Goal: Task Accomplishment & Management: Complete application form

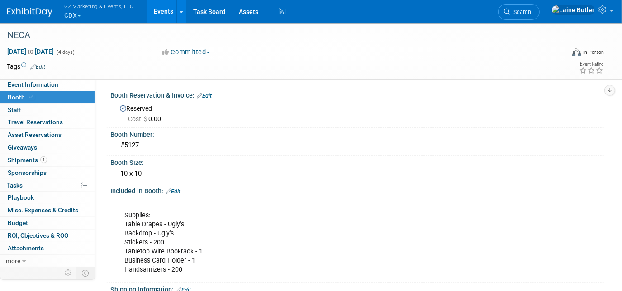
click at [83, 14] on button "G2 Marketing & Events, LLC CDX" at bounding box center [104, 12] width 82 height 24
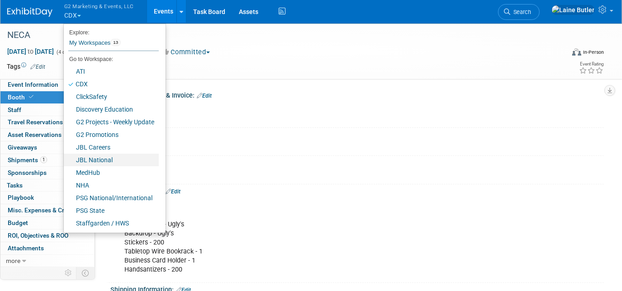
click at [103, 158] on link "JBL National" at bounding box center [111, 160] width 95 height 13
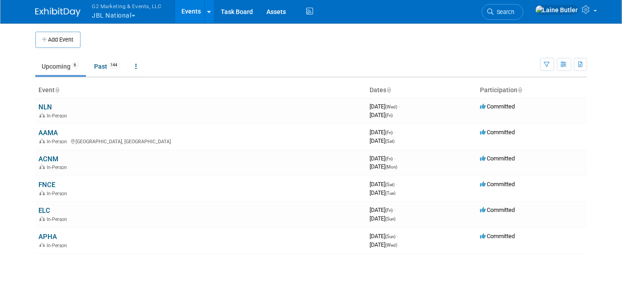
click at [53, 183] on link "FNCE" at bounding box center [47, 185] width 17 height 8
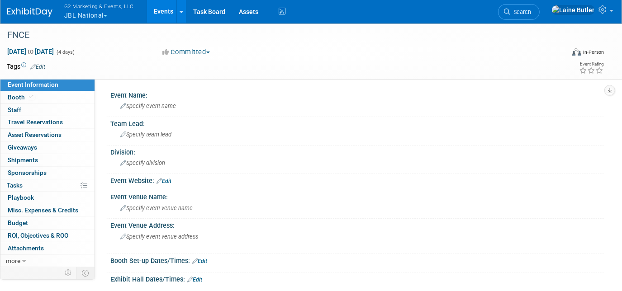
click at [15, 96] on span "Booth" at bounding box center [22, 97] width 28 height 7
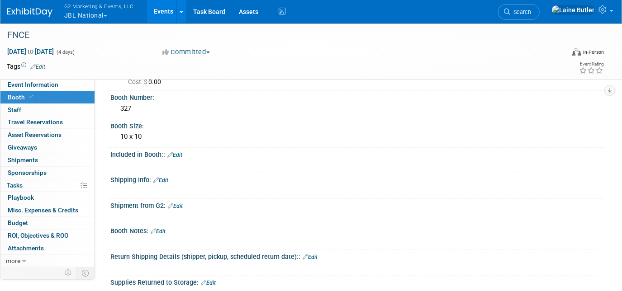
scroll to position [14, 0]
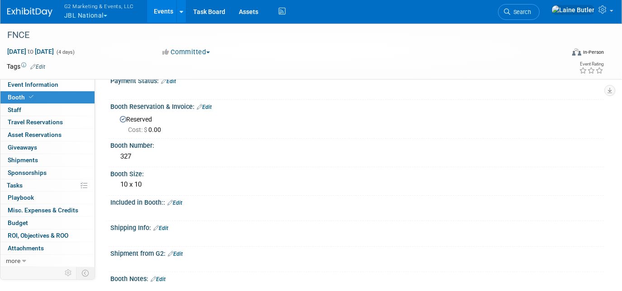
click at [29, 18] on div "G2 Marketing & Events, LLC JBL National Explore: My Workspaces 13 Go to Workspa…" at bounding box center [305, 12] width 597 height 24
click at [13, 10] on img at bounding box center [29, 12] width 45 height 9
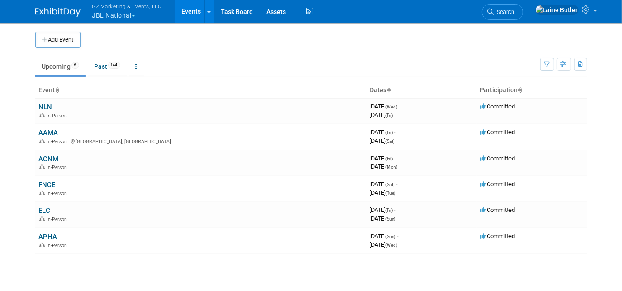
click at [43, 231] on td "APHA In-Person" at bounding box center [200, 241] width 331 height 26
click at [45, 237] on link "APHA" at bounding box center [48, 237] width 19 height 8
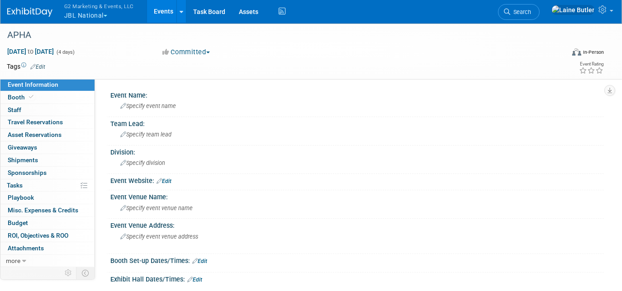
click at [17, 96] on span "Booth" at bounding box center [22, 97] width 28 height 7
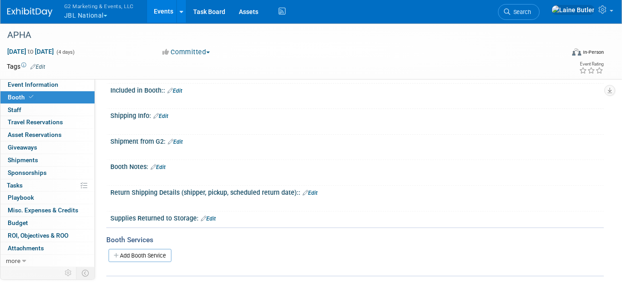
scroll to position [129, 0]
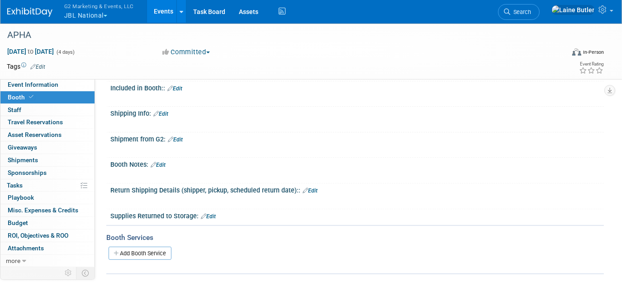
click at [168, 113] on link "Edit" at bounding box center [160, 114] width 15 height 6
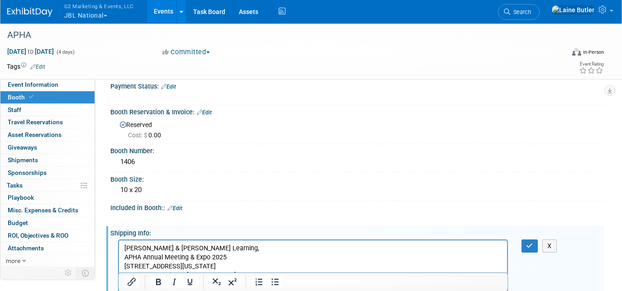
scroll to position [14, 0]
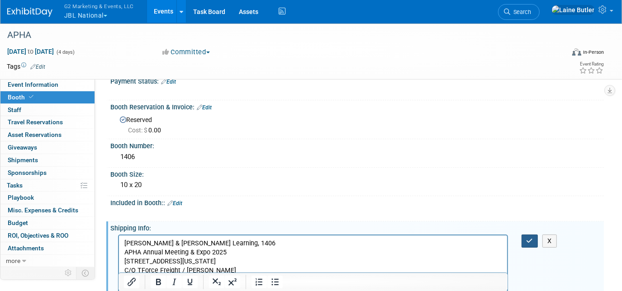
click at [530, 243] on button "button" at bounding box center [530, 241] width 17 height 13
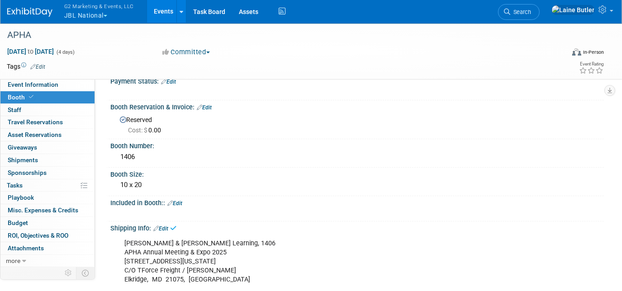
click at [164, 227] on link "Edit" at bounding box center [160, 229] width 15 height 6
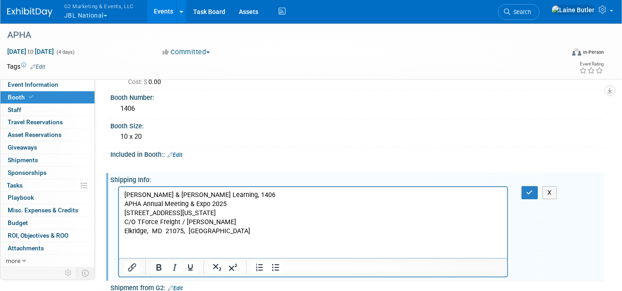
scroll to position [63, 0]
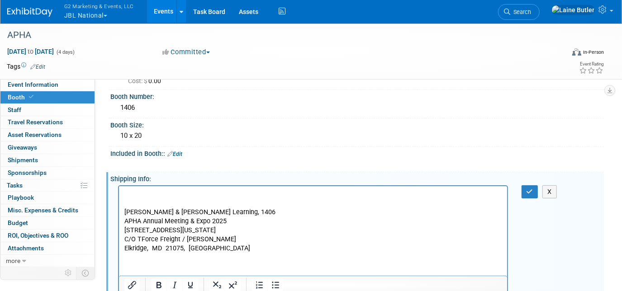
click at [136, 199] on p "Rich Text Area. Press ALT-0 for help." at bounding box center [313, 203] width 378 height 9
click at [130, 191] on p "Rich Text Area. Press ALT-0 for help." at bounding box center [313, 194] width 378 height 9
click at [525, 189] on button "button" at bounding box center [530, 192] width 17 height 13
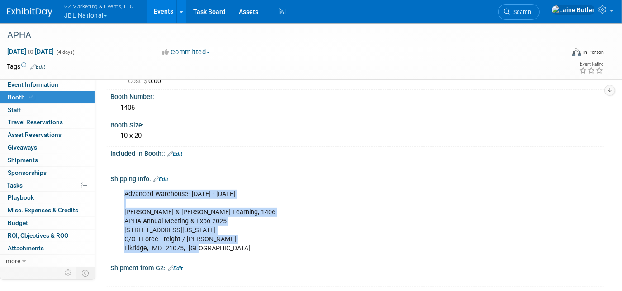
drag, startPoint x: 206, startPoint y: 247, endPoint x: 124, endPoint y: 188, distance: 101.1
click at [124, 188] on div "Advanced Warehouse- October 1st - 24th Jones & Bartlett Learning, 1406 APHA Ann…" at bounding box center [313, 222] width 390 height 73
copy div "Advanced Warehouse- October 1st - 24th Jones & Bartlett Learning, 1406 APHA Ann…"
click at [94, 17] on button "G2 Marketing & Events, LLC JBL National" at bounding box center [104, 12] width 82 height 24
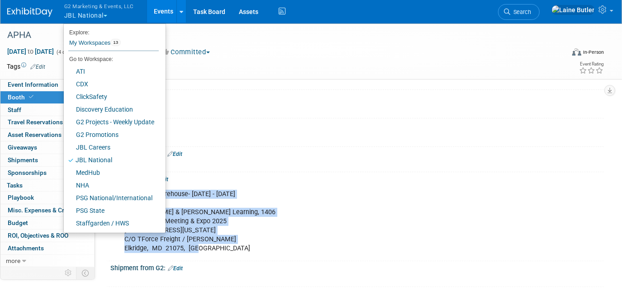
click at [36, 8] on img at bounding box center [29, 12] width 45 height 9
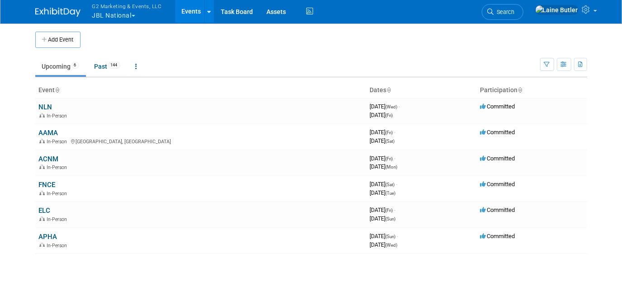
click at [47, 181] on link "FNCE" at bounding box center [47, 185] width 17 height 8
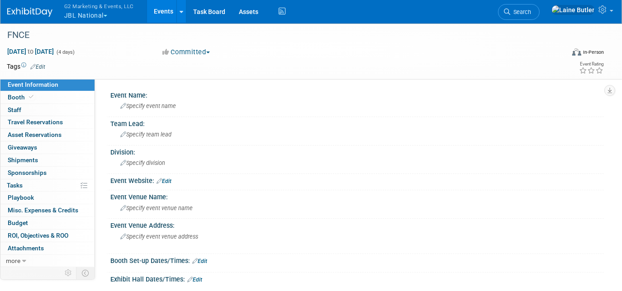
click at [23, 94] on span "Booth" at bounding box center [22, 97] width 28 height 7
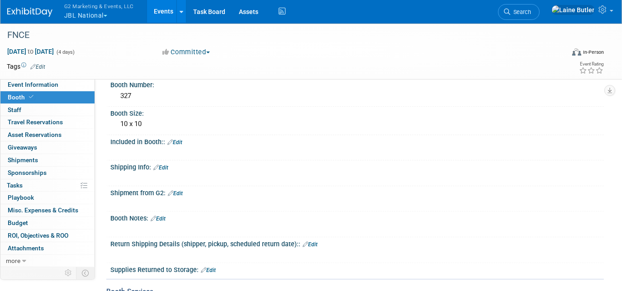
scroll to position [76, 0]
click at [164, 215] on link "Edit" at bounding box center [158, 218] width 15 height 6
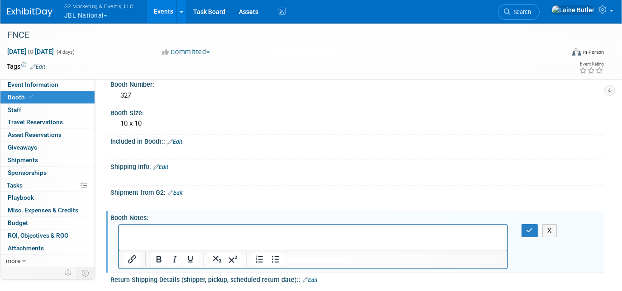
scroll to position [0, 0]
click at [530, 228] on icon "button" at bounding box center [530, 231] width 7 height 6
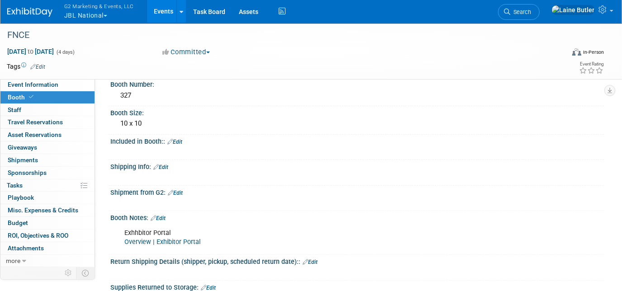
click at [538, 19] on link "Search" at bounding box center [519, 12] width 42 height 16
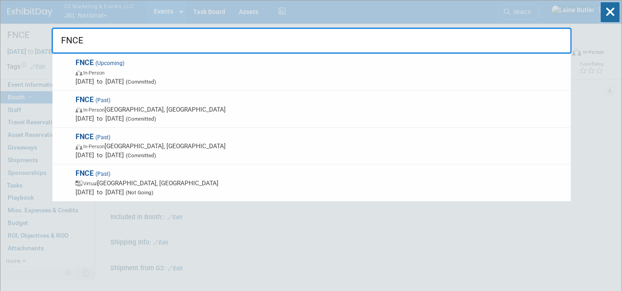
type input "FNCE"
click at [487, 102] on span "FNCE (Past) In-Person Minneapolis, MN Oct 5, 2024 to Oct 8, 2024 (Committed)" at bounding box center [320, 110] width 494 height 28
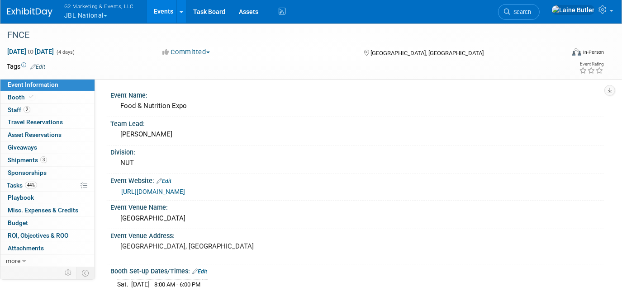
click at [62, 101] on link "Booth" at bounding box center [47, 97] width 94 height 12
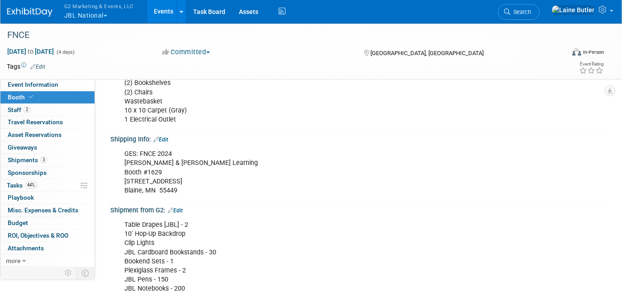
scroll to position [158, 0]
click at [41, 14] on img at bounding box center [29, 12] width 45 height 9
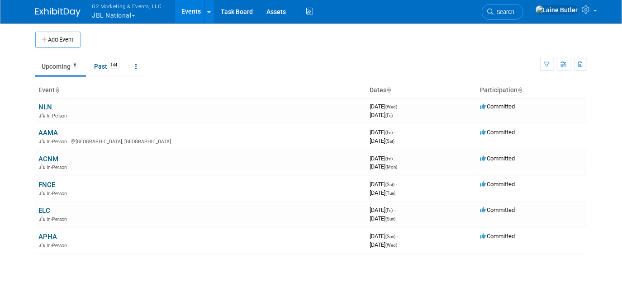
click at [46, 181] on link "FNCE" at bounding box center [47, 185] width 17 height 8
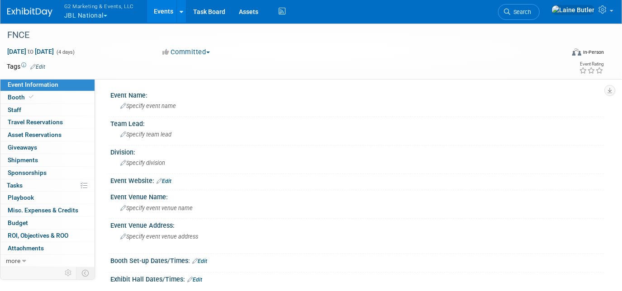
click at [58, 100] on link "Booth" at bounding box center [47, 97] width 94 height 12
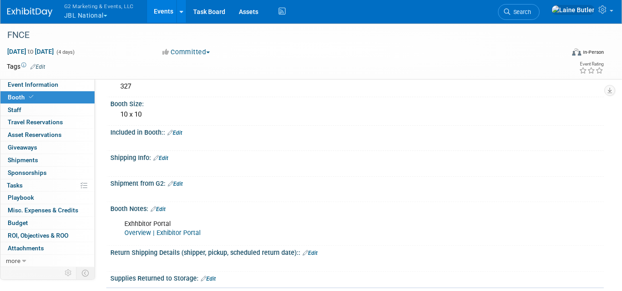
scroll to position [85, 0]
click at [166, 155] on link "Edit" at bounding box center [160, 158] width 15 height 6
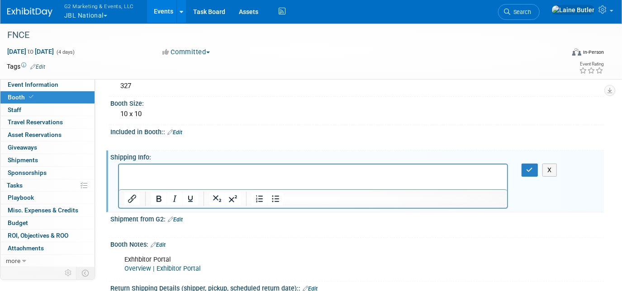
scroll to position [0, 0]
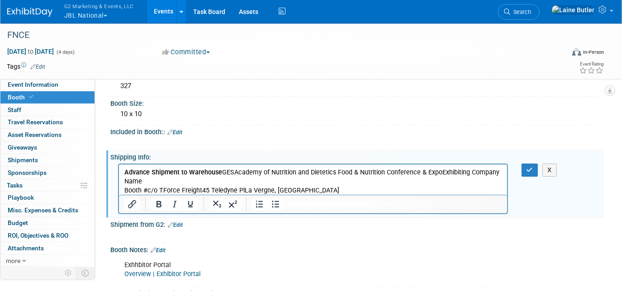
click at [222, 172] on p "Advance Shipment to Warehouse GESAcademy of Nutrition and Dietetics Food & Nutr…" at bounding box center [313, 181] width 378 height 27
click at [221, 172] on p "Advance Shipment to Warehouse GESAcademy of Nutrition and Dietetics Food & Nutr…" at bounding box center [313, 181] width 378 height 27
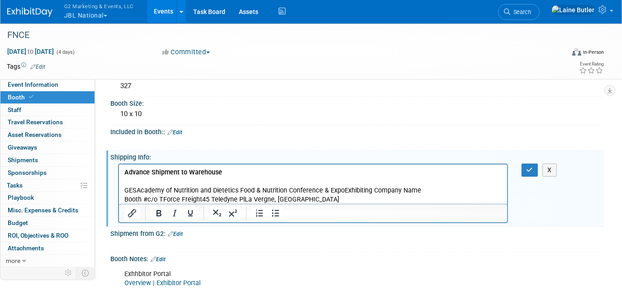
click at [235, 171] on p "Advance Shipment to Warehouse" at bounding box center [313, 172] width 378 height 9
click at [137, 186] on p "GESAcademy of Nutrition and Dietetics Food & Nutrition Conference & ExpoExhibit…" at bounding box center [313, 195] width 378 height 18
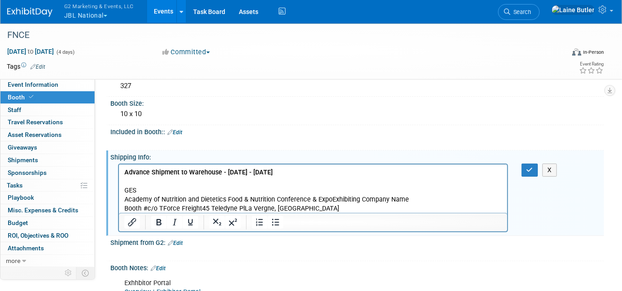
click at [330, 198] on p "Academy of Nutrition and Dietetics Food & Nutrition Conference & ExpoExhibiting…" at bounding box center [313, 204] width 378 height 18
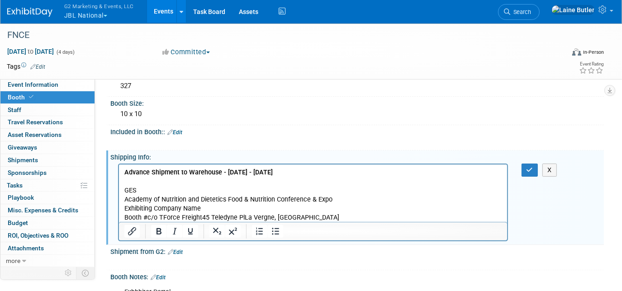
click at [201, 219] on p "Exhibiting Company Name Booth #c/o TForce Freight45 Teledyne PlLa Vergne, TN 37…" at bounding box center [313, 213] width 378 height 18
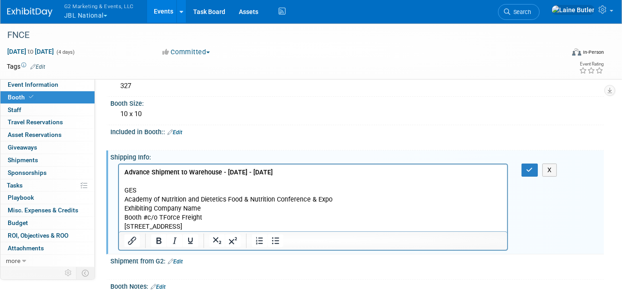
click at [165, 227] on p "45 Teledyne PlLa Vergne, TN 37086" at bounding box center [313, 226] width 378 height 9
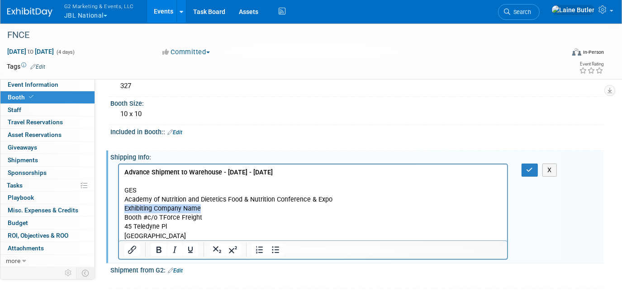
drag, startPoint x: 212, startPoint y: 210, endPoint x: 236, endPoint y: 368, distance: 160.3
click at [119, 207] on html "Advance Shipment to Warehouse - September 8th - October 2nd GES Academy of Nutr…" at bounding box center [313, 202] width 388 height 76
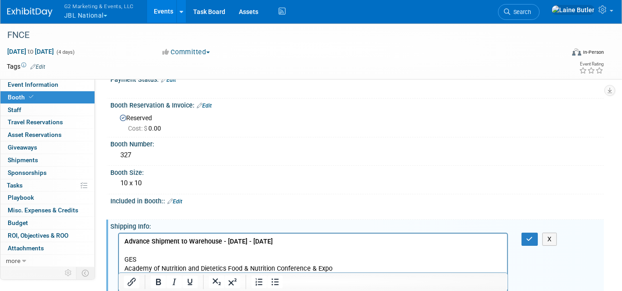
scroll to position [93, 0]
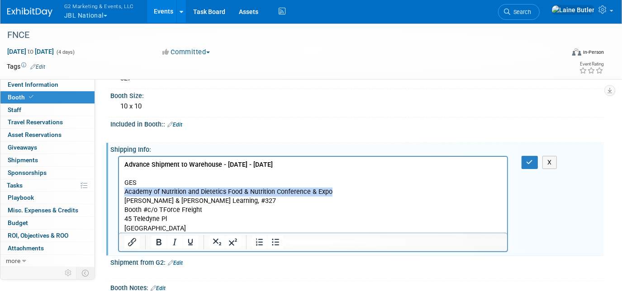
drag, startPoint x: 334, startPoint y: 193, endPoint x: 235, endPoint y: 349, distance: 184.3
click at [119, 195] on html "Advance Shipment to Warehouse - September 8th - October 2nd GES Academy of Nutr…" at bounding box center [313, 195] width 388 height 76
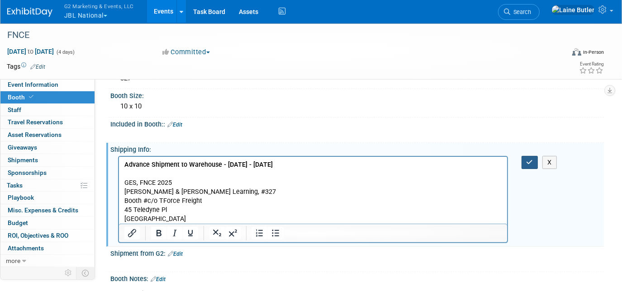
click at [530, 156] on button "button" at bounding box center [530, 162] width 17 height 13
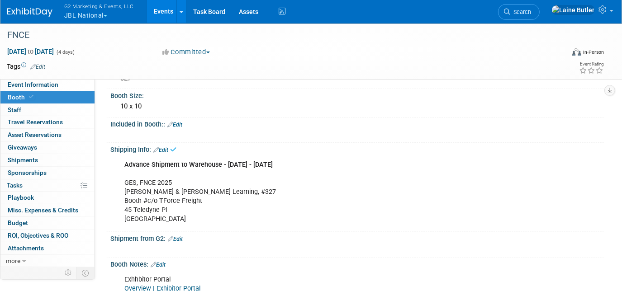
drag, startPoint x: 193, startPoint y: 215, endPoint x: 123, endPoint y: 181, distance: 77.9
click at [123, 181] on div "Advance Shipment to Warehouse - September 8th - October 2nd GES, FNCE 2025 Jone…" at bounding box center [313, 192] width 390 height 73
copy div "GES, FNCE 2025 Jones & Bartlett Learning, #327 Booth #c/o TForce Freight 45 Tel…"
drag, startPoint x: 312, startPoint y: 160, endPoint x: 226, endPoint y: 160, distance: 86.4
click at [226, 160] on div "Advance Shipment to Warehouse - September 8th - October 2nd GES, FNCE 2025 Jone…" at bounding box center [313, 192] width 390 height 73
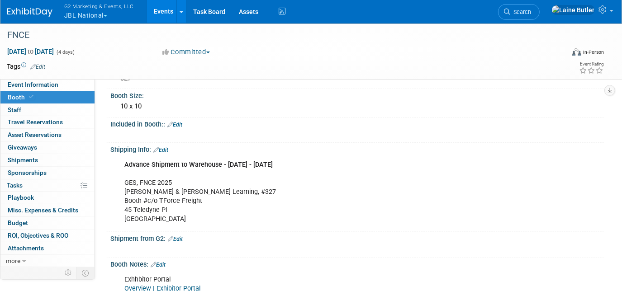
copy b "September 8th - October 2nd"
click at [86, 13] on button "G2 Marketing & Events, LLC JBL National" at bounding box center [104, 12] width 82 height 24
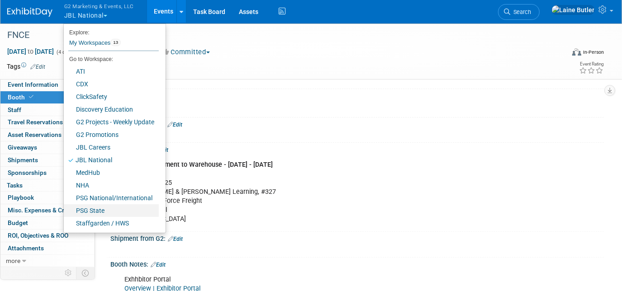
click at [88, 211] on link "PSG State" at bounding box center [111, 211] width 95 height 13
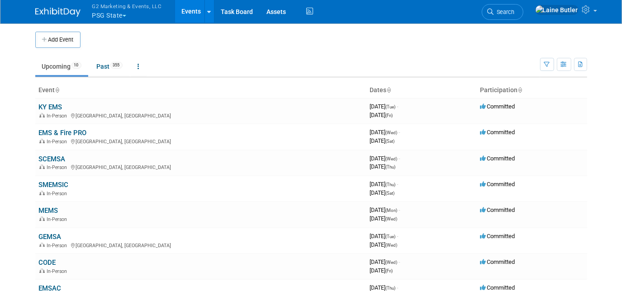
click at [66, 40] on button "Add Event" at bounding box center [57, 40] width 45 height 16
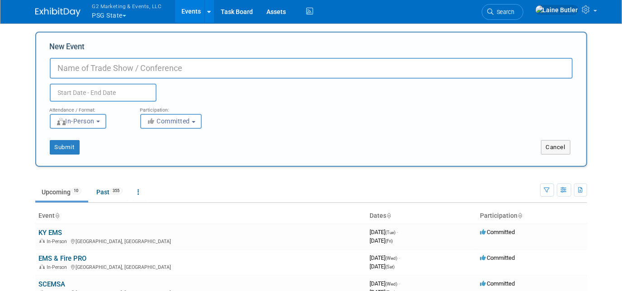
paste input "[DEMOGRAPHIC_DATA]"
type input "[DEMOGRAPHIC_DATA]"
click at [63, 91] on input "text" at bounding box center [103, 93] width 107 height 18
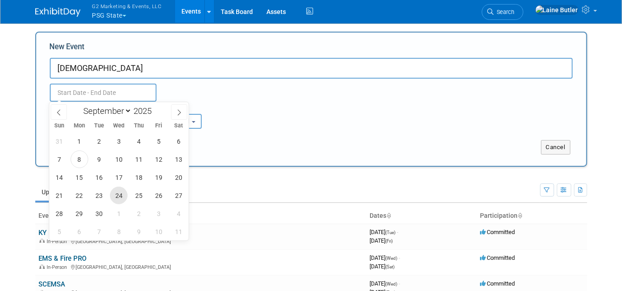
click at [122, 192] on span "24" at bounding box center [119, 196] width 18 height 18
click at [158, 192] on span "26" at bounding box center [159, 196] width 18 height 18
type input "[DATE] to [DATE]"
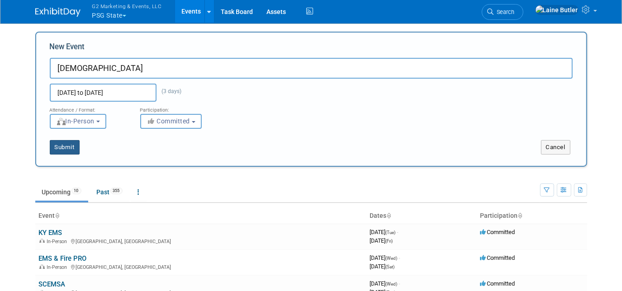
click at [63, 140] on button "Submit" at bounding box center [65, 147] width 30 height 14
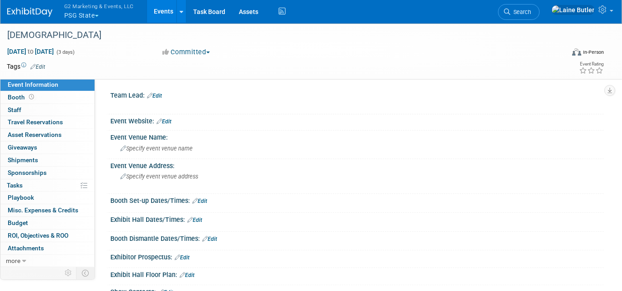
click at [36, 36] on div "[DEMOGRAPHIC_DATA]" at bounding box center [278, 35] width 549 height 16
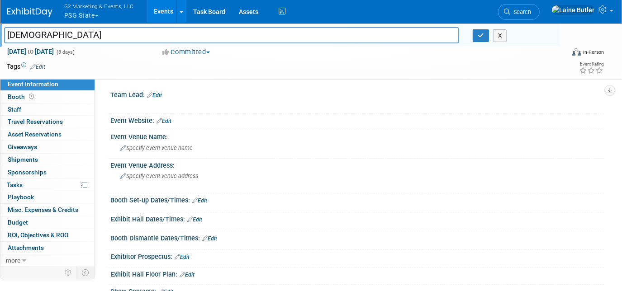
click at [158, 148] on span "Specify event venue name" at bounding box center [156, 148] width 72 height 7
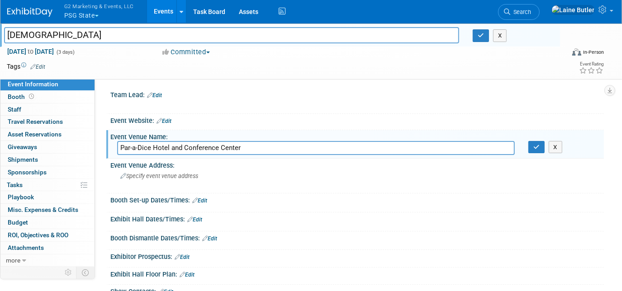
type input "Par-a-Dice Hotel and Conference Center"
click at [544, 149] on button "button" at bounding box center [537, 147] width 16 height 13
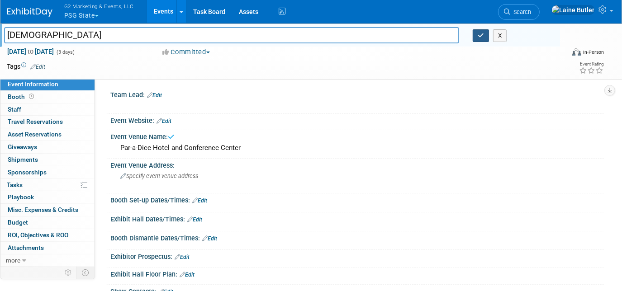
click at [482, 36] on icon "button" at bounding box center [481, 36] width 6 height 6
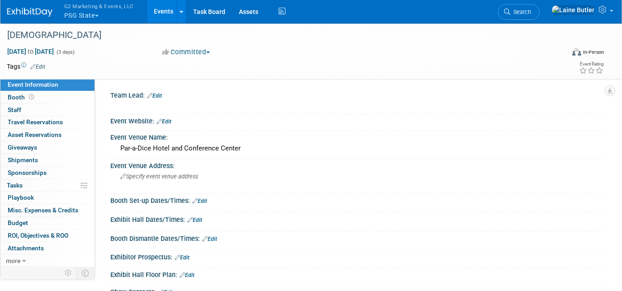
click at [180, 177] on span "Specify event venue address" at bounding box center [159, 176] width 78 height 7
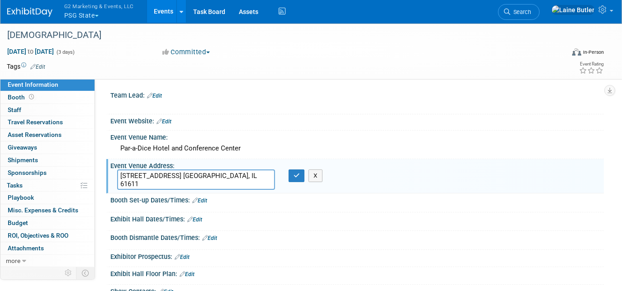
type textarea "[STREET_ADDRESS] [GEOGRAPHIC_DATA], IL 61611"
click at [301, 177] on button "button" at bounding box center [297, 176] width 16 height 13
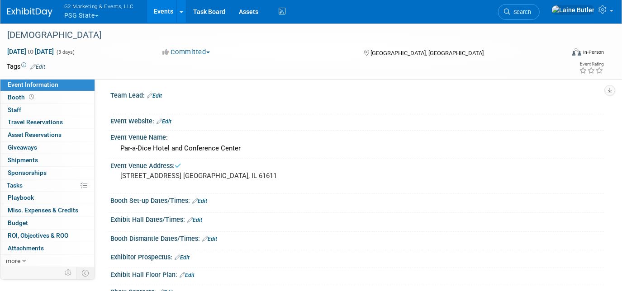
click at [54, 31] on div "[DEMOGRAPHIC_DATA]" at bounding box center [278, 35] width 549 height 16
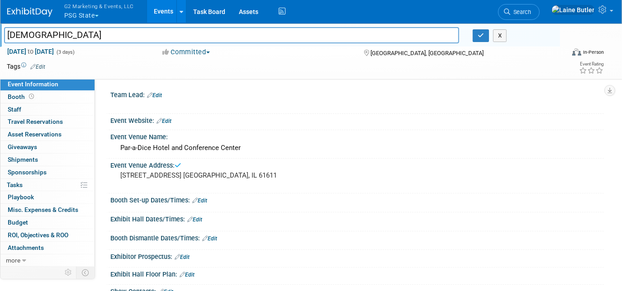
drag, startPoint x: 26, startPoint y: 24, endPoint x: 0, endPoint y: 21, distance: 26.4
click at [0, 22] on html "G2 Marketing & Events, LLC PSG State Explore: My Workspaces 13 Go to Workspace:…" at bounding box center [311, 145] width 622 height 291
click at [357, 135] on div "Event Venue Name:" at bounding box center [357, 135] width 494 height 11
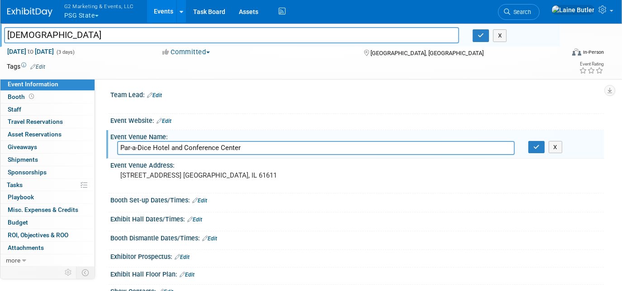
click at [531, 14] on span "Search" at bounding box center [521, 12] width 21 height 7
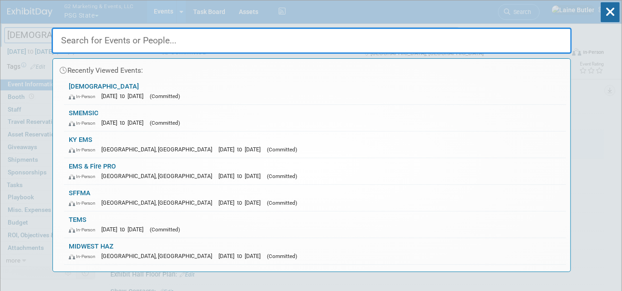
paste input "[DEMOGRAPHIC_DATA]"
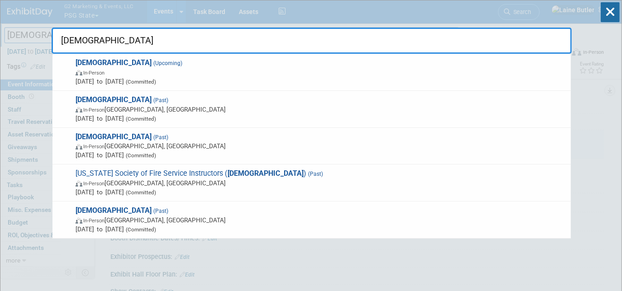
type input "[DEMOGRAPHIC_DATA]"
click at [359, 118] on span "[DATE] to [DATE] (Committed)" at bounding box center [321, 118] width 491 height 9
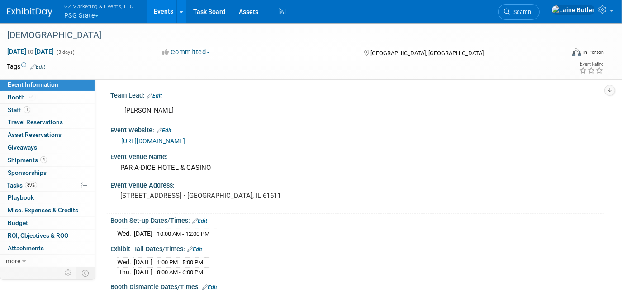
click at [49, 96] on link "Booth" at bounding box center [47, 97] width 94 height 12
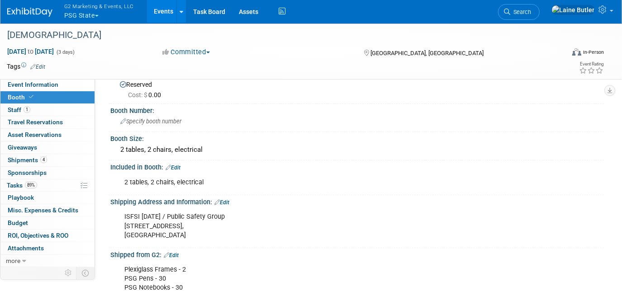
scroll to position [24, 0]
drag, startPoint x: 196, startPoint y: 238, endPoint x: 119, endPoint y: 215, distance: 80.5
click at [119, 215] on div "ISFSI Sept 25th / Public Safety Group 21 Blackjack Blvd, East Peoria, IL 61611" at bounding box center [313, 226] width 390 height 36
copy div "ISFSI Sept 25th / Public Safety Group 21 Blackjack Blvd, East Peoria, IL 61611"
click at [36, 8] on img at bounding box center [29, 12] width 45 height 9
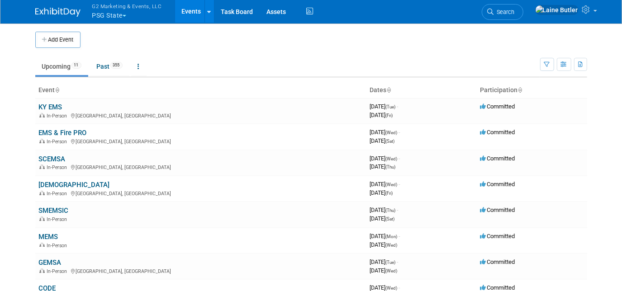
click at [48, 183] on link "[DEMOGRAPHIC_DATA]" at bounding box center [74, 185] width 71 height 8
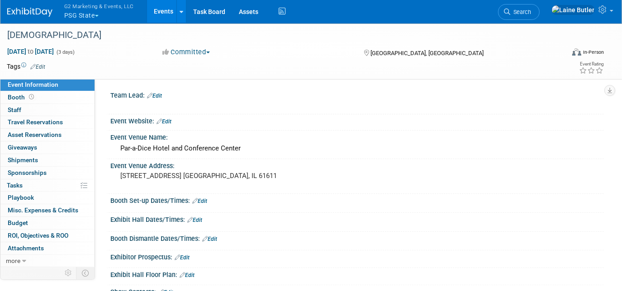
click at [16, 94] on span "Booth" at bounding box center [22, 97] width 28 height 7
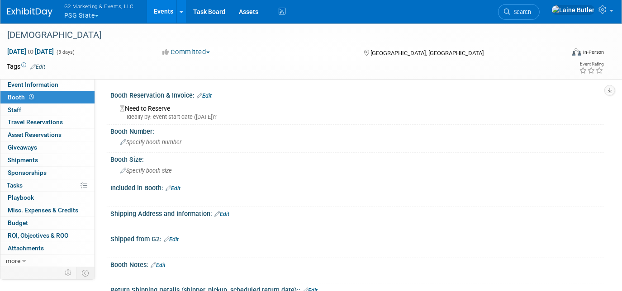
click at [207, 96] on link "Edit" at bounding box center [204, 96] width 15 height 6
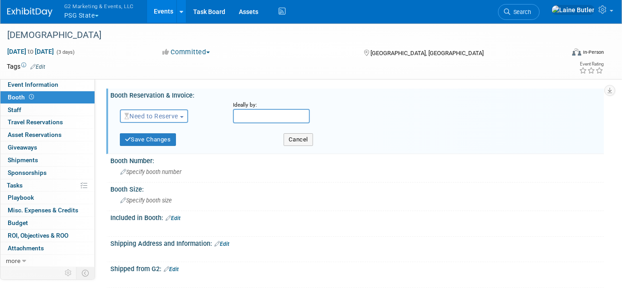
click at [151, 116] on span "Need to Reserve" at bounding box center [151, 116] width 54 height 7
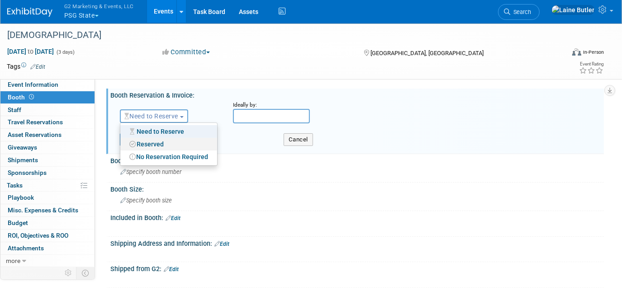
click at [155, 143] on link "Reserved" at bounding box center [168, 144] width 97 height 13
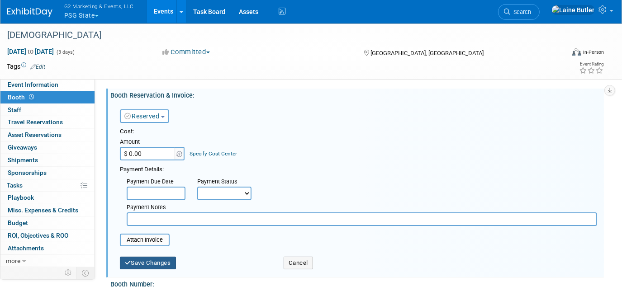
click at [154, 261] on button "Save Changes" at bounding box center [148, 263] width 56 height 13
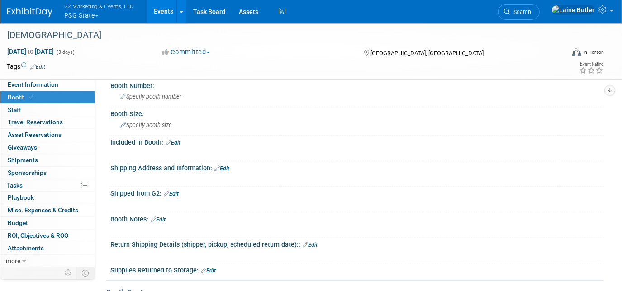
scroll to position [49, 0]
click at [224, 169] on link "Edit" at bounding box center [222, 168] width 15 height 6
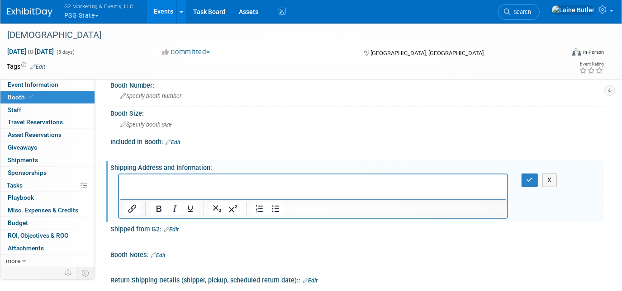
scroll to position [0, 0]
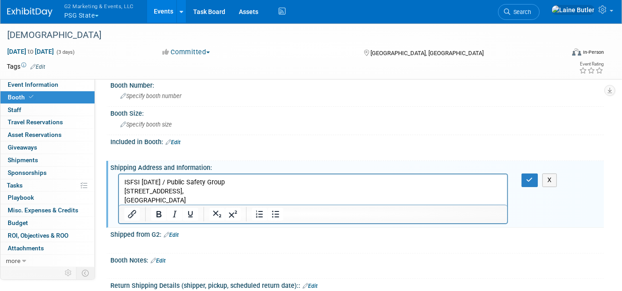
click at [162, 180] on p "ISFSI Sept 25th / Public Safety Group 21 Blackjack Blvd, East Peoria, IL 61611" at bounding box center [313, 191] width 378 height 27
click at [528, 177] on icon "button" at bounding box center [530, 180] width 7 height 6
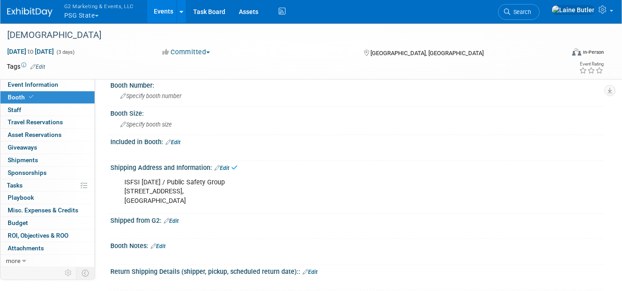
drag, startPoint x: 188, startPoint y: 203, endPoint x: 115, endPoint y: 177, distance: 77.5
click at [115, 177] on div "ISFSI Sept 24th / Public Safety Group 21 Blackjack Blvd, East Peoria, IL 61611 X" at bounding box center [357, 191] width 494 height 39
copy div "ISFSI Sept 24th / Public Safety Group 21 Blackjack Blvd, East Peoria, IL 61611"
click at [175, 140] on link "Edit" at bounding box center [173, 142] width 15 height 6
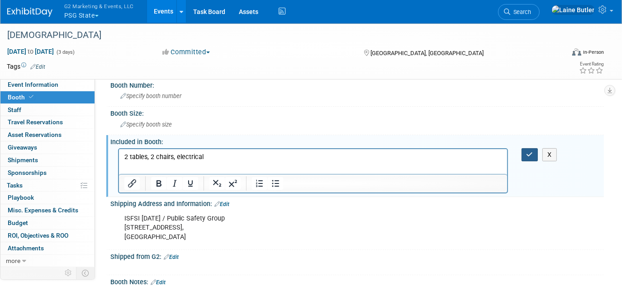
click at [528, 152] on icon "button" at bounding box center [530, 155] width 7 height 6
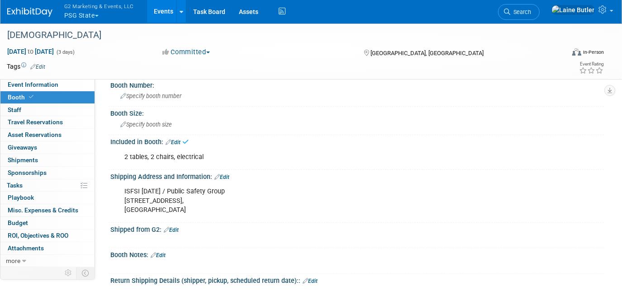
click at [286, 121] on div "Specify booth size" at bounding box center [357, 125] width 480 height 14
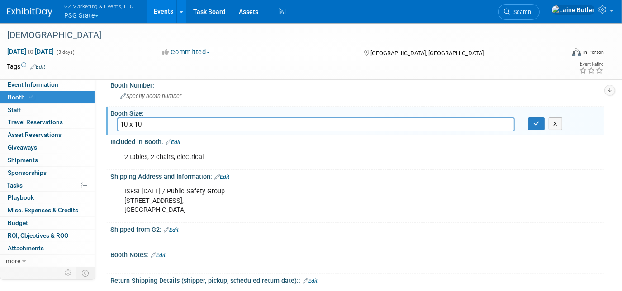
type input "10 x 10"
click at [535, 123] on icon "button" at bounding box center [537, 124] width 6 height 6
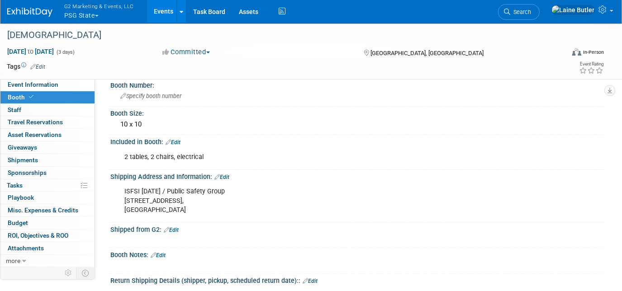
click at [70, 87] on link "Event Information" at bounding box center [47, 85] width 94 height 12
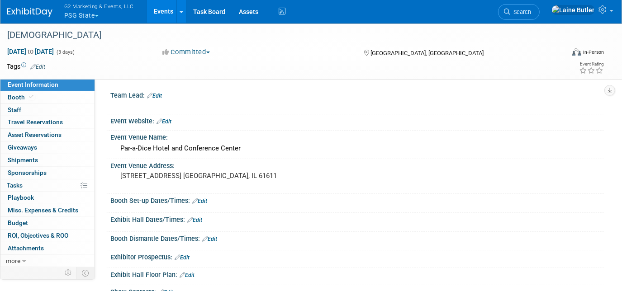
click at [205, 201] on link "Edit" at bounding box center [199, 201] width 15 height 6
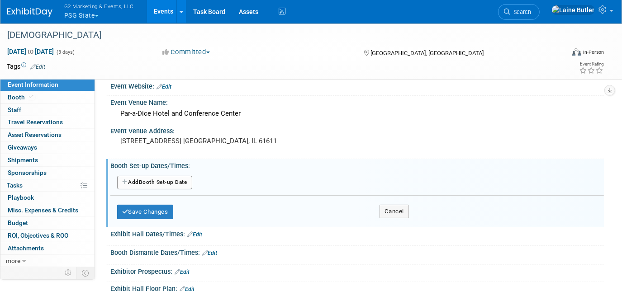
scroll to position [37, 0]
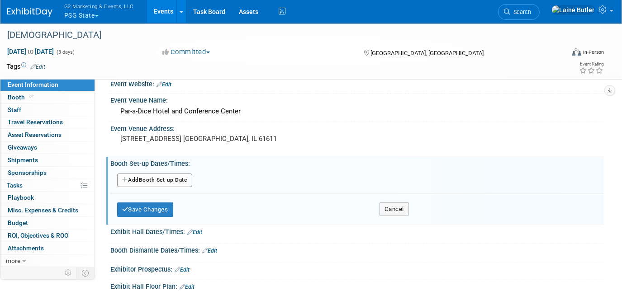
click at [155, 174] on button "Add Another Booth Set-up Date" at bounding box center [154, 181] width 75 height 14
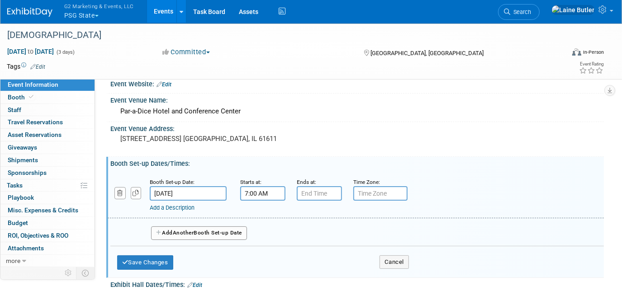
click at [255, 191] on input "7:00 AM" at bounding box center [262, 193] width 45 height 14
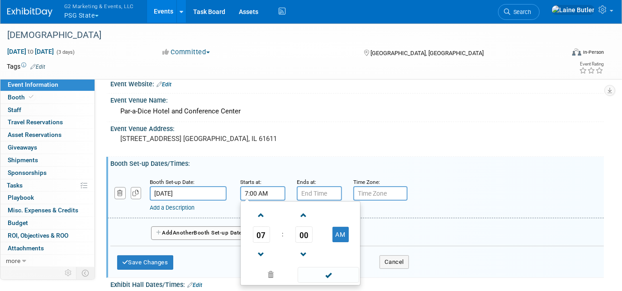
click at [263, 240] on span "07" at bounding box center [261, 235] width 17 height 16
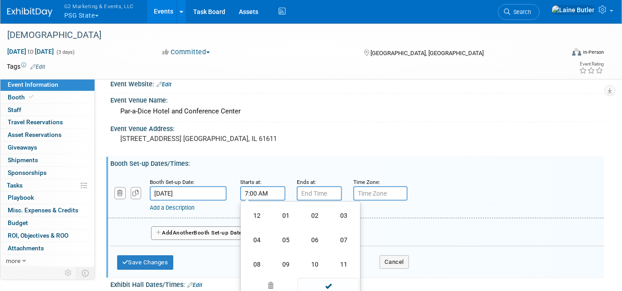
click at [315, 259] on td "10" at bounding box center [315, 265] width 29 height 24
type input "10:00 AM"
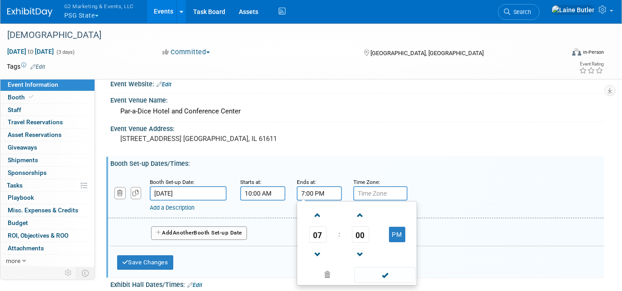
click at [323, 192] on input "7:00 PM" at bounding box center [319, 193] width 45 height 14
click at [315, 234] on span "07" at bounding box center [318, 235] width 17 height 16
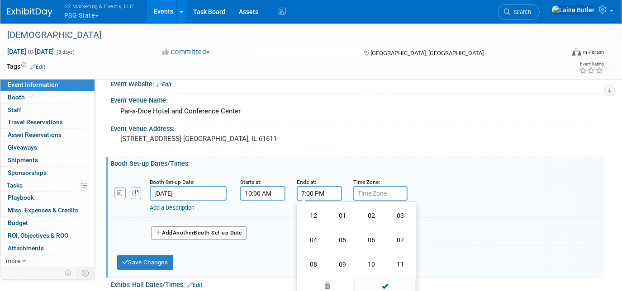
click at [315, 216] on td "12" at bounding box center [313, 216] width 29 height 24
type input "12:00 PM"
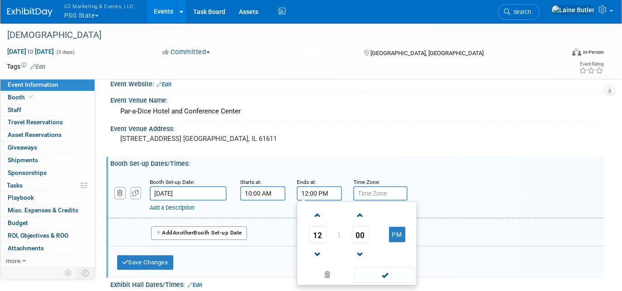
click at [395, 284] on div "12 : 00 PM 12 01 02 03 04 05 06 07 08 09 10 11 00 05 10 15 20 25 30 35 40 45 50…" at bounding box center [357, 243] width 120 height 85
click at [389, 277] on span at bounding box center [384, 275] width 61 height 16
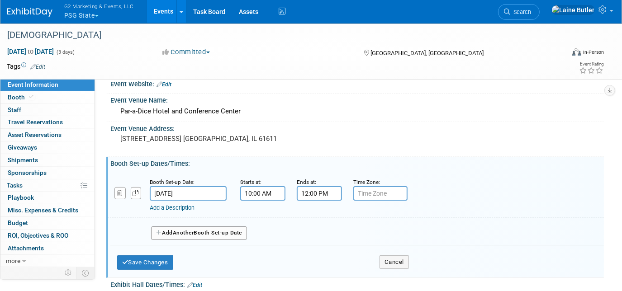
click at [147, 272] on div "Booth Set-up Date: Sep 24, 2025 Starts at: 10:00 AM Ends at: 12:00 PM Time Zone…" at bounding box center [357, 222] width 494 height 108
click at [139, 260] on button "Save Changes" at bounding box center [145, 263] width 56 height 14
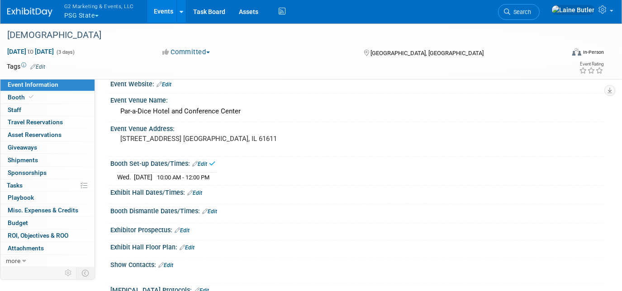
click at [198, 192] on link "Edit" at bounding box center [194, 193] width 15 height 6
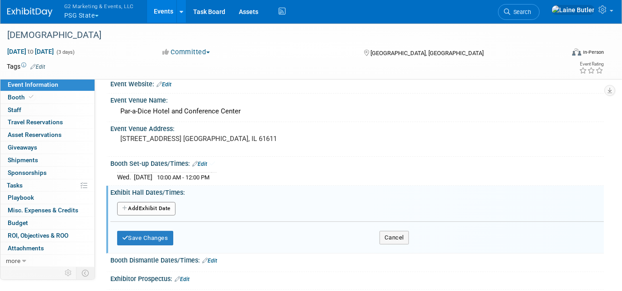
click at [152, 199] on div "Add Another Exhibit Date" at bounding box center [357, 211] width 480 height 24
click at [150, 208] on button "Add Another Exhibit Date" at bounding box center [146, 209] width 58 height 14
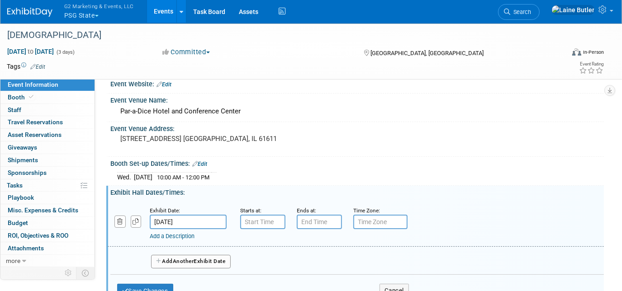
scroll to position [63, 0]
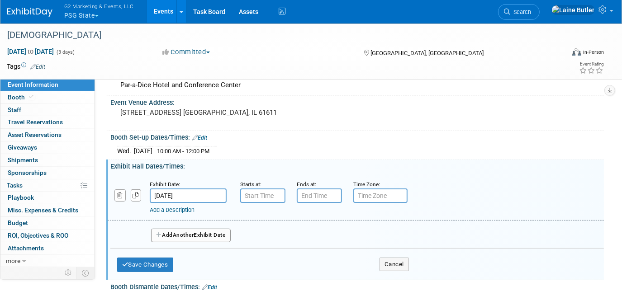
click at [191, 232] on span "Another" at bounding box center [183, 235] width 21 height 6
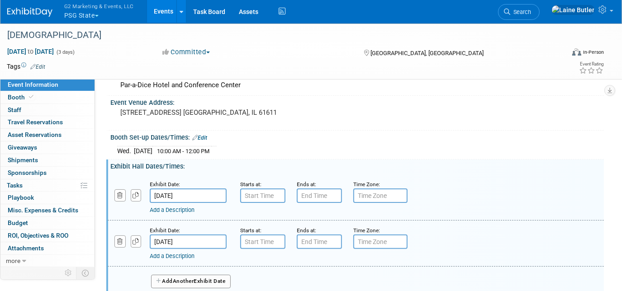
click at [259, 203] on div "Add a Description Description:" at bounding box center [334, 208] width 369 height 11
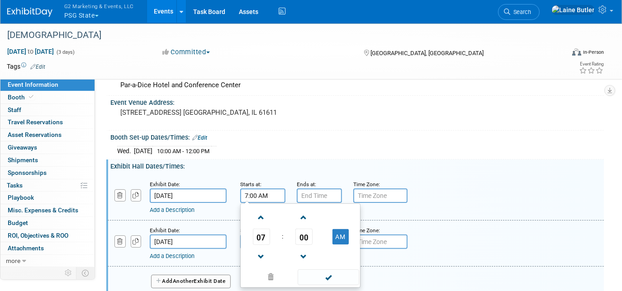
click at [253, 191] on input "7:00 AM" at bounding box center [262, 196] width 45 height 14
click at [263, 239] on span "07" at bounding box center [261, 237] width 17 height 16
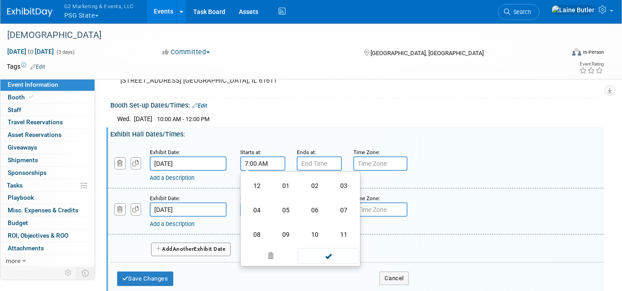
scroll to position [96, 0]
click at [288, 187] on td "01" at bounding box center [286, 185] width 29 height 24
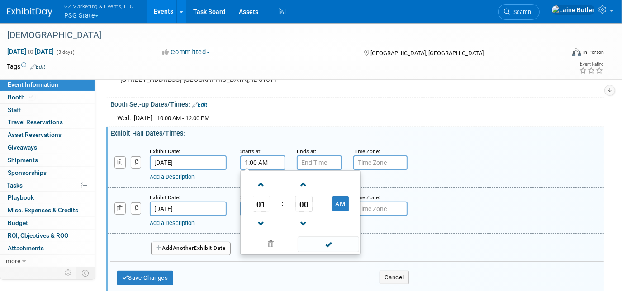
click at [353, 204] on td "AM" at bounding box center [341, 204] width 36 height 16
click at [346, 201] on button "AM" at bounding box center [341, 203] width 16 height 15
type input "1:00 PM"
click at [324, 165] on input "7:00 PM" at bounding box center [319, 163] width 45 height 14
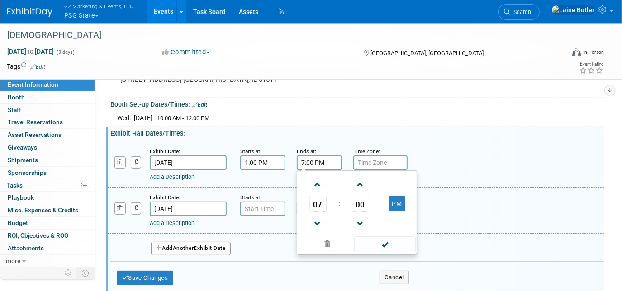
click at [317, 203] on span "07" at bounding box center [318, 204] width 17 height 16
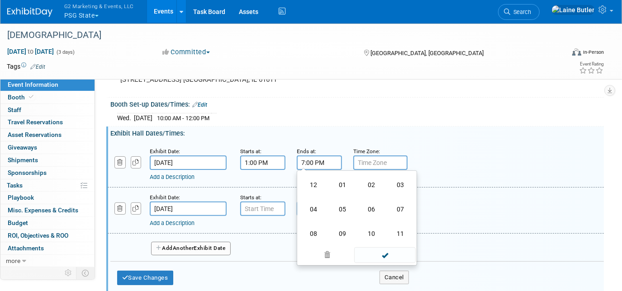
click at [343, 202] on td "05" at bounding box center [342, 209] width 29 height 24
type input "5:00 PM"
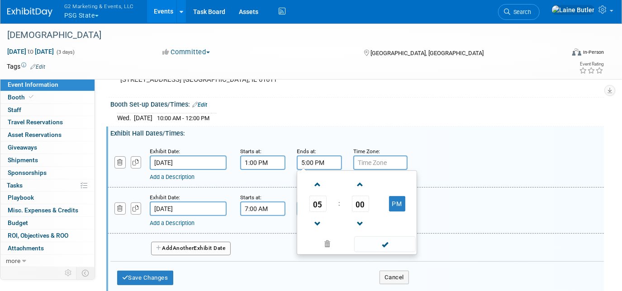
click at [261, 203] on input "7:00 AM" at bounding box center [262, 209] width 45 height 14
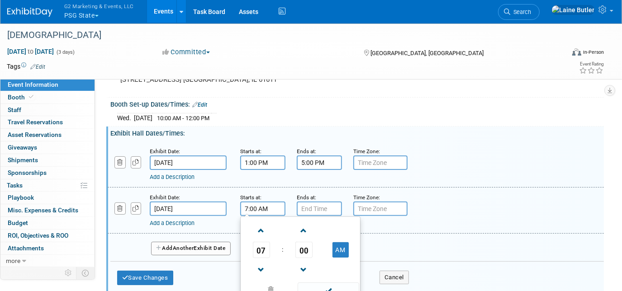
click at [262, 233] on span at bounding box center [261, 231] width 16 height 16
type input "8:00 AM"
click at [262, 252] on span "08" at bounding box center [261, 250] width 17 height 16
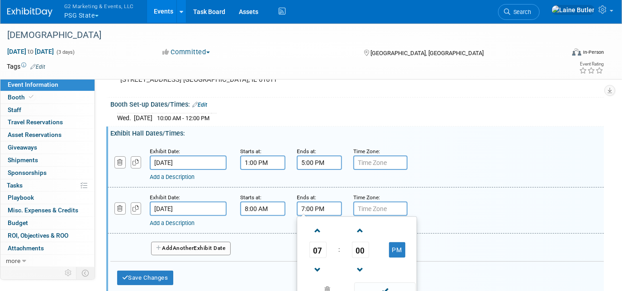
click at [314, 202] on input "7:00 PM" at bounding box center [319, 209] width 45 height 14
click at [318, 245] on span "07" at bounding box center [318, 250] width 17 height 16
click at [369, 258] on td "06" at bounding box center [371, 256] width 29 height 24
type input "6:00 PM"
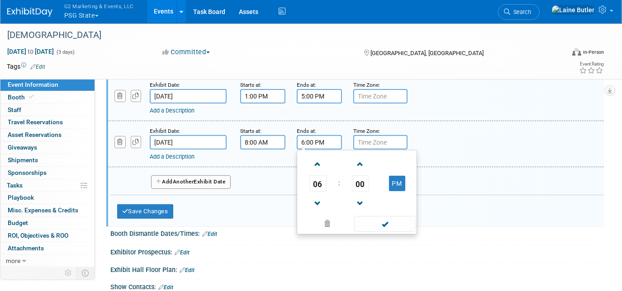
scroll to position [164, 0]
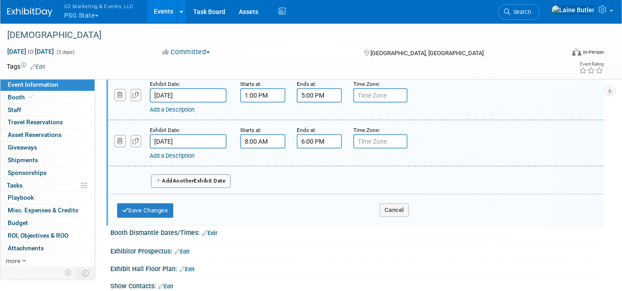
click at [448, 196] on div "Exhibit Date: Sep 24, 2025 Starts at: 1:00 PM Ends at: 5:00 PM Time Zone: Apply…" at bounding box center [357, 147] width 494 height 154
click at [157, 204] on button "Save Changes" at bounding box center [145, 211] width 56 height 14
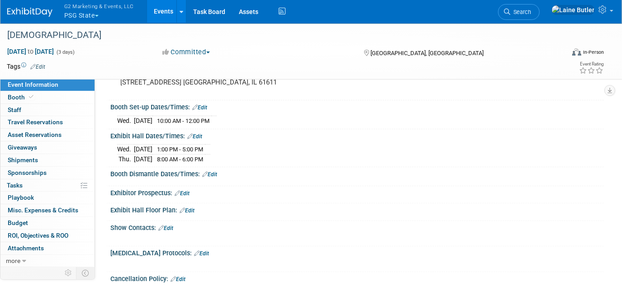
scroll to position [94, 0]
click at [202, 134] on link "Edit" at bounding box center [194, 136] width 15 height 6
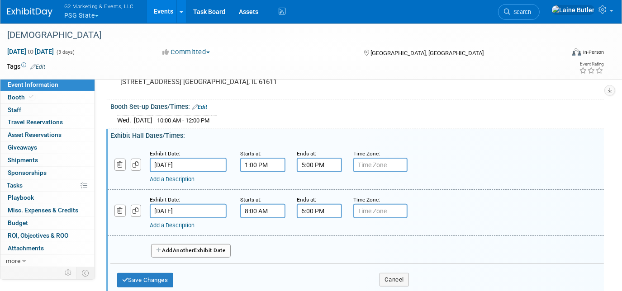
click at [188, 244] on button "Add Another Exhibit Date" at bounding box center [191, 251] width 80 height 14
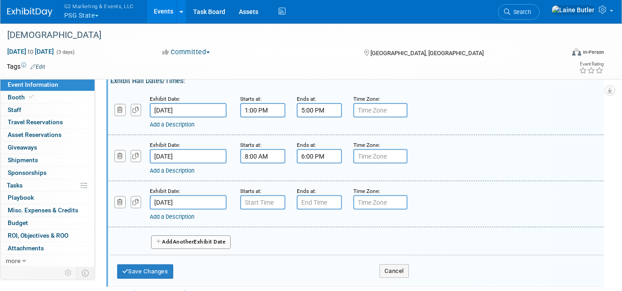
scroll to position [150, 0]
click at [267, 187] on div "Starts at:" at bounding box center [261, 190] width 43 height 9
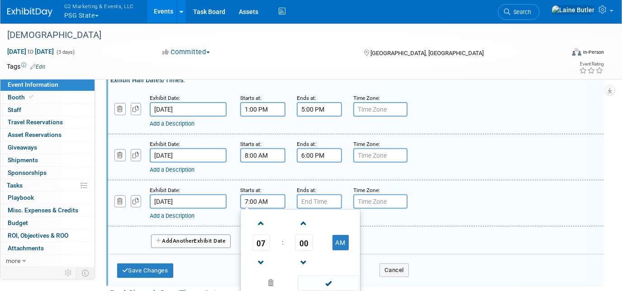
click at [264, 199] on input "7:00 AM" at bounding box center [262, 202] width 45 height 14
click at [258, 240] on span "07" at bounding box center [261, 243] width 17 height 16
click at [263, 269] on td "08" at bounding box center [257, 273] width 29 height 24
type input "8:00 AM"
click at [312, 202] on input "7:00 PM" at bounding box center [319, 202] width 45 height 14
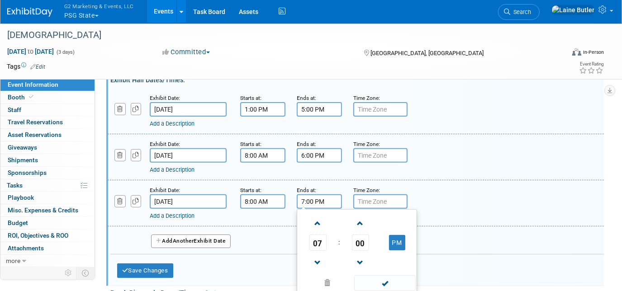
click at [315, 241] on span "07" at bounding box center [318, 243] width 17 height 16
click at [317, 224] on td "12" at bounding box center [313, 224] width 29 height 24
type input "12:00 PM"
click at [380, 282] on span at bounding box center [384, 284] width 61 height 16
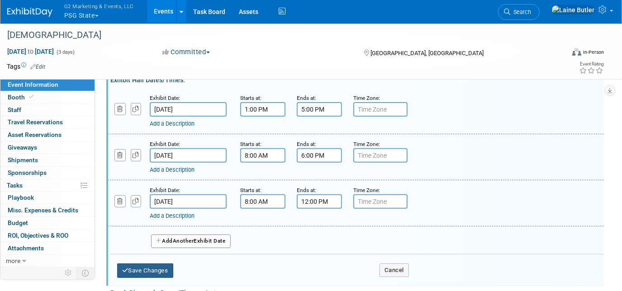
click at [152, 264] on button "Save Changes" at bounding box center [145, 271] width 56 height 14
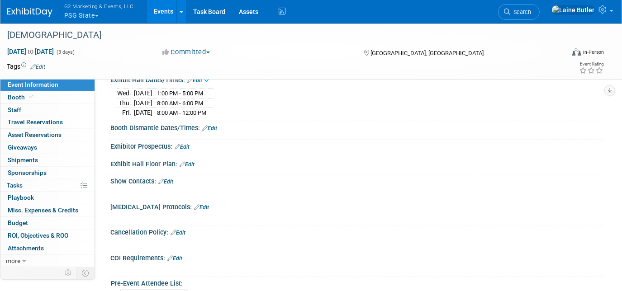
click at [215, 126] on link "Edit" at bounding box center [209, 128] width 15 height 6
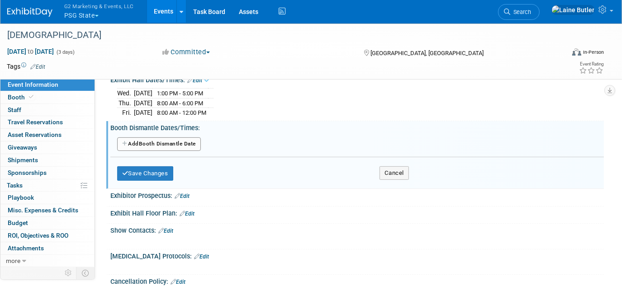
click at [172, 140] on button "Add Another Booth Dismantle Date" at bounding box center [159, 145] width 84 height 14
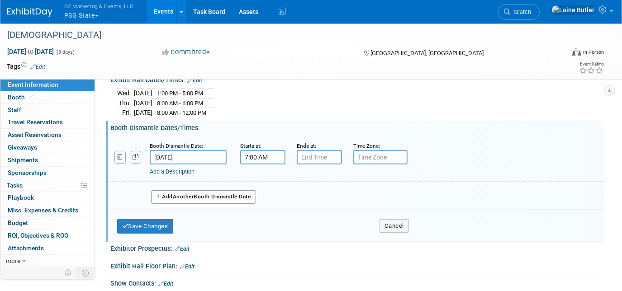
click at [257, 154] on input "7:00 AM" at bounding box center [262, 157] width 45 height 14
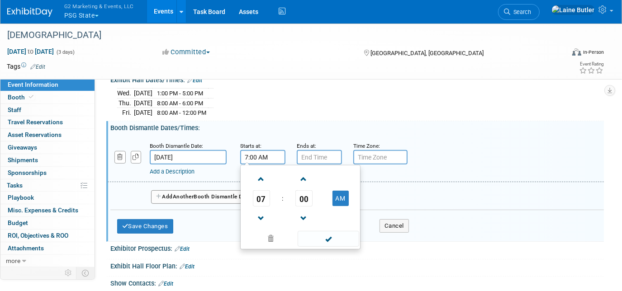
click at [259, 191] on span "07" at bounding box center [261, 199] width 17 height 16
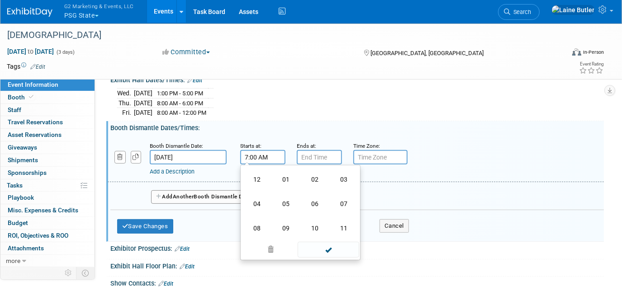
click at [253, 176] on td "12" at bounding box center [257, 179] width 29 height 24
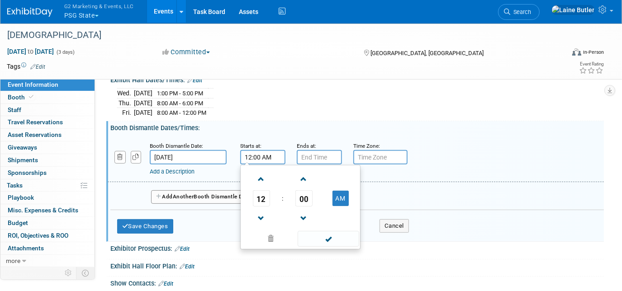
click at [339, 194] on button "AM" at bounding box center [341, 198] width 16 height 15
type input "12:00 PM"
click at [316, 153] on input "7:00 PM" at bounding box center [319, 157] width 45 height 14
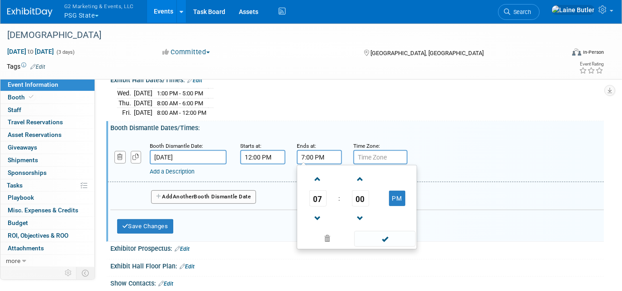
click at [316, 196] on span "07" at bounding box center [318, 199] width 17 height 16
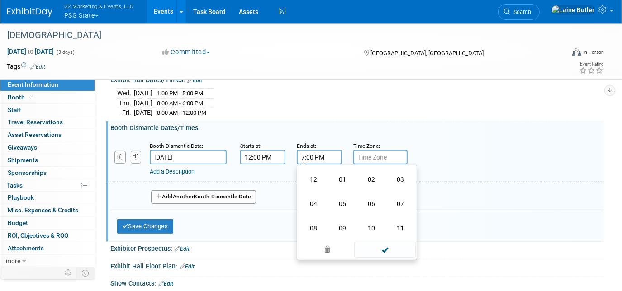
click at [377, 177] on td "02" at bounding box center [371, 179] width 29 height 24
type input "2:00 PM"
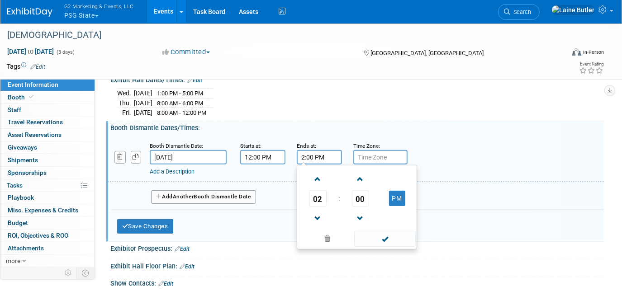
click at [393, 238] on span at bounding box center [384, 239] width 61 height 16
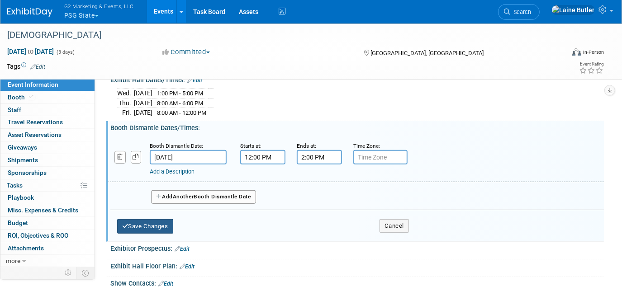
click at [156, 221] on button "Save Changes" at bounding box center [145, 227] width 56 height 14
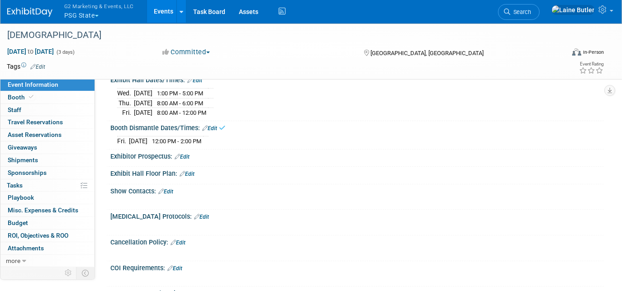
scroll to position [0, 0]
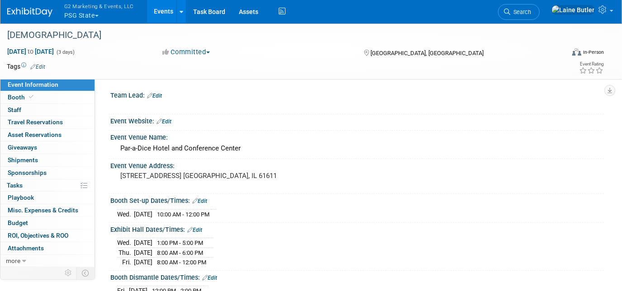
click at [74, 18] on button "G2 Marketing & Events, LLC PSG State" at bounding box center [104, 12] width 82 height 24
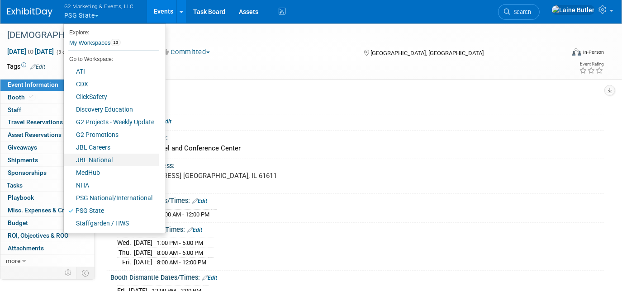
click at [95, 160] on link "JBL National" at bounding box center [111, 160] width 95 height 13
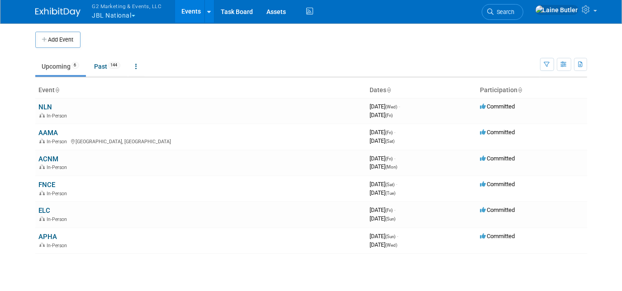
click at [47, 209] on link "ELC" at bounding box center [45, 211] width 12 height 8
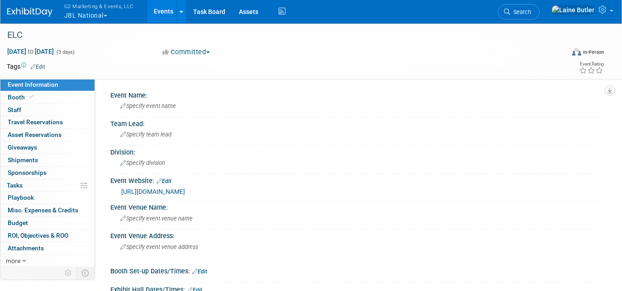
click at [31, 102] on link "Booth" at bounding box center [47, 97] width 94 height 12
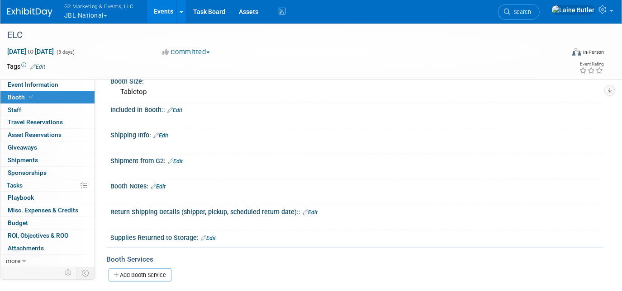
scroll to position [108, 0]
click at [62, 85] on link "Event Information" at bounding box center [47, 85] width 94 height 12
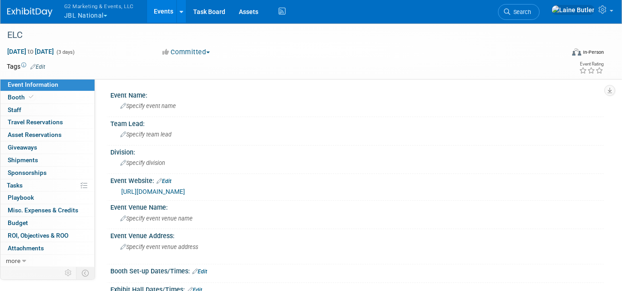
click at [185, 189] on link "[URL][DOMAIN_NAME]" at bounding box center [153, 191] width 64 height 7
click at [41, 89] on link "Event Information" at bounding box center [47, 85] width 94 height 12
click at [45, 97] on link "Booth" at bounding box center [47, 97] width 94 height 12
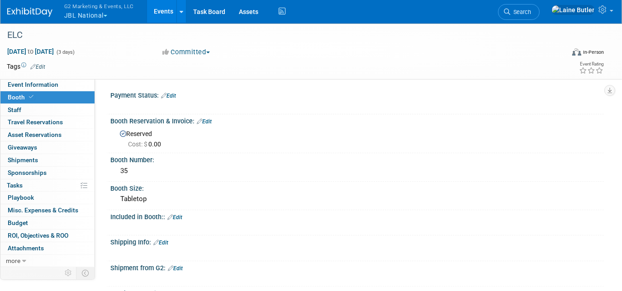
scroll to position [33, 0]
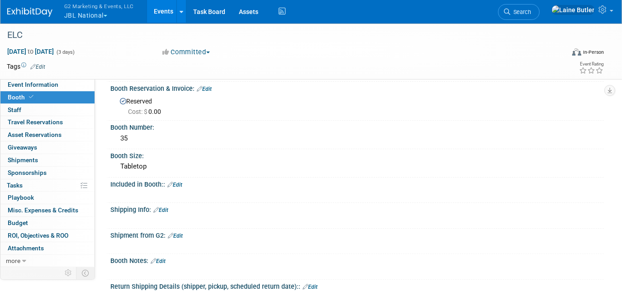
click at [180, 185] on link "Edit" at bounding box center [174, 185] width 15 height 6
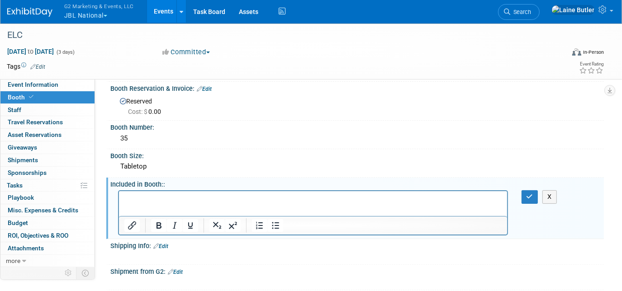
scroll to position [0, 0]
click at [167, 250] on div "X" at bounding box center [356, 252] width 482 height 5
click at [165, 246] on link "Edit" at bounding box center [160, 247] width 15 height 6
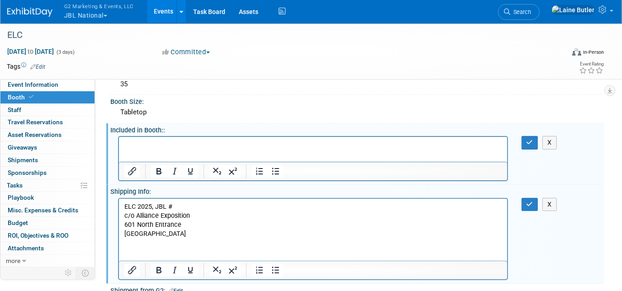
scroll to position [90, 0]
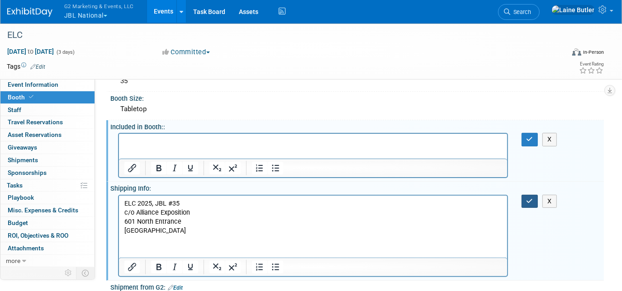
click at [532, 200] on icon "button" at bounding box center [530, 201] width 7 height 6
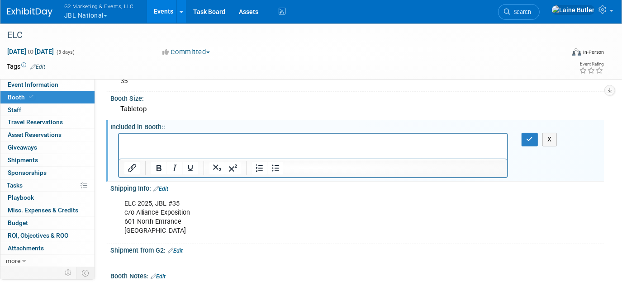
drag, startPoint x: 178, startPoint y: 229, endPoint x: 115, endPoint y: 201, distance: 69.1
click at [115, 201] on div "ELC 2025, JBL #35 c/o Alliance Exposition [STREET_ADDRESS] X" at bounding box center [357, 217] width 494 height 48
copy div "ELC 2025, JBL #35 c/o Alliance Exposition [STREET_ADDRESS]"
click at [48, 79] on link "Event Information" at bounding box center [47, 85] width 94 height 12
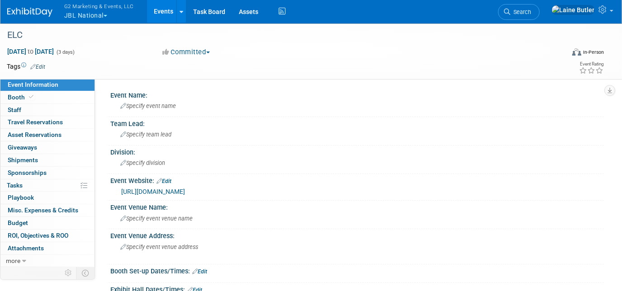
click at [157, 217] on span "Specify event venue name" at bounding box center [156, 218] width 72 height 7
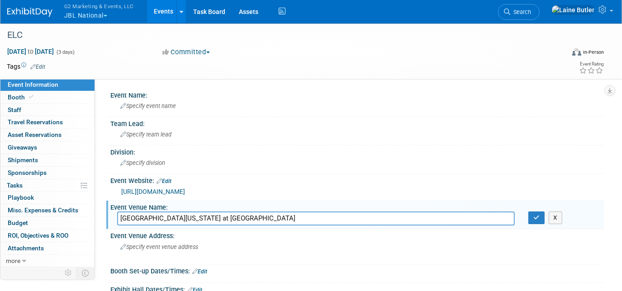
type input "[GEOGRAPHIC_DATA][US_STATE] at [GEOGRAPHIC_DATA]"
click at [535, 218] on icon "button" at bounding box center [537, 218] width 6 height 6
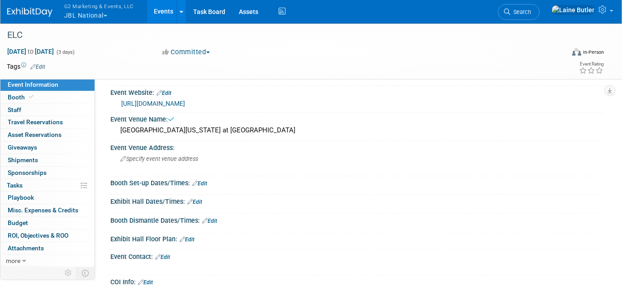
scroll to position [89, 0]
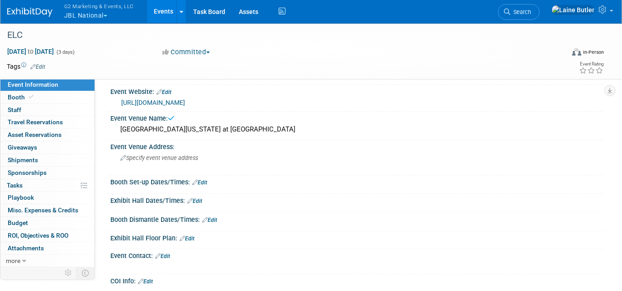
click at [191, 160] on div "Specify event venue address" at bounding box center [213, 161] width 192 height 21
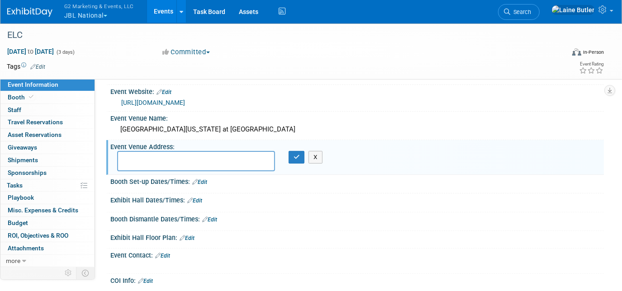
paste textarea "[STREET_ADDRESS][PERSON_NAME][US_STATE]"
type textarea "[STREET_ADDRESS][PERSON_NAME][US_STATE]"
click at [292, 155] on button "button" at bounding box center [297, 157] width 16 height 13
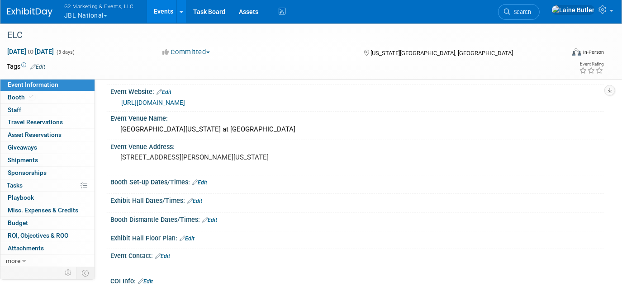
click at [201, 180] on link "Edit" at bounding box center [199, 183] width 15 height 6
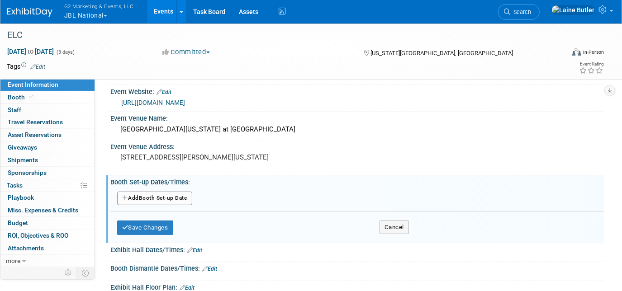
click at [186, 196] on button "Add Another Booth Set-up Date" at bounding box center [154, 199] width 75 height 14
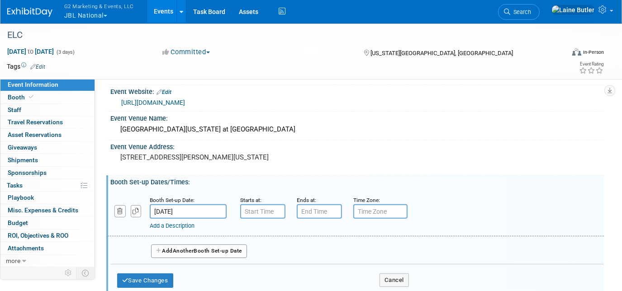
scroll to position [143, 0]
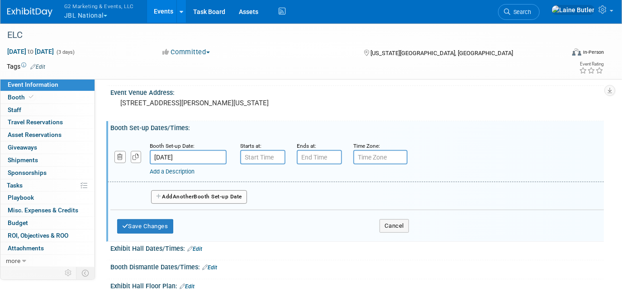
click at [199, 165] on div "Add a Description Description:" at bounding box center [334, 170] width 369 height 11
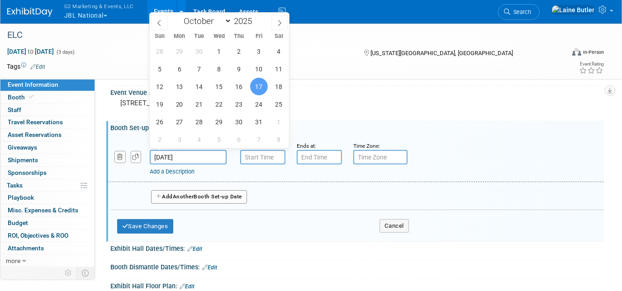
click at [200, 156] on input "[DATE]" at bounding box center [188, 157] width 77 height 14
click at [239, 88] on span "16" at bounding box center [239, 87] width 18 height 18
type input "[DATE]"
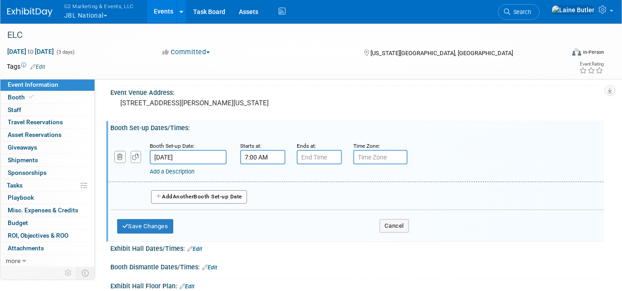
click at [268, 158] on input "7:00 AM" at bounding box center [262, 157] width 45 height 14
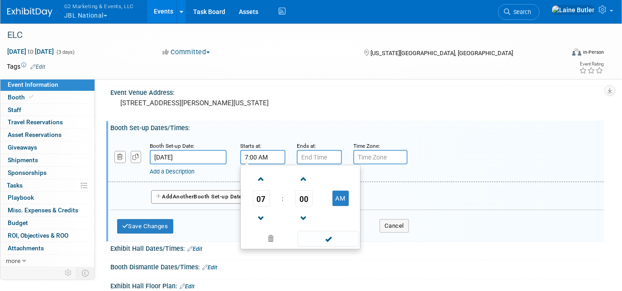
click at [269, 196] on span "07" at bounding box center [261, 199] width 17 height 16
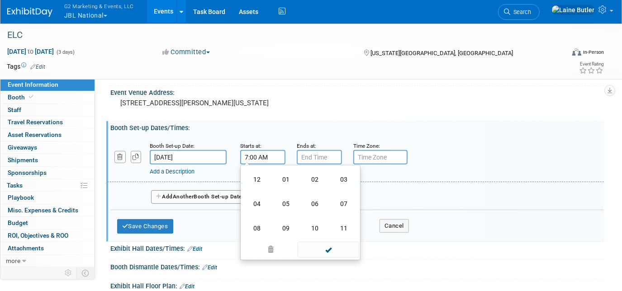
click at [323, 205] on td "06" at bounding box center [315, 204] width 29 height 24
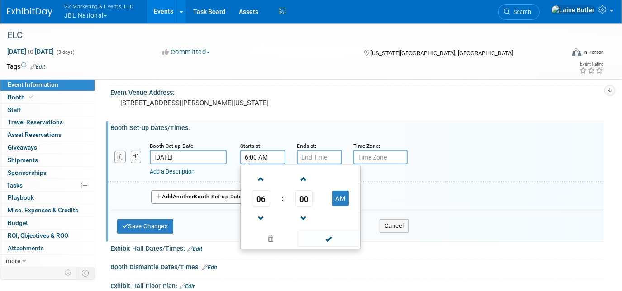
click at [343, 203] on button "AM" at bounding box center [341, 198] width 16 height 15
type input "6:00 PM"
click at [321, 156] on input "7:00 PM" at bounding box center [319, 157] width 45 height 14
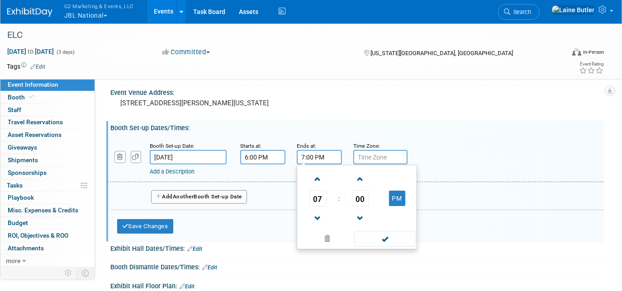
click at [320, 196] on span "07" at bounding box center [318, 199] width 17 height 16
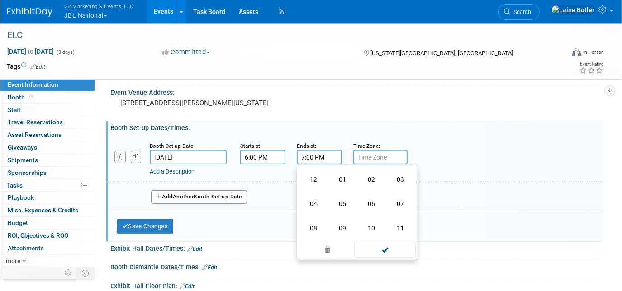
click at [322, 220] on td "08" at bounding box center [313, 228] width 29 height 24
type input "8:00 PM"
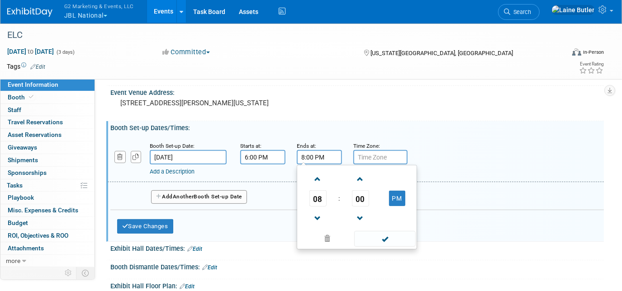
click at [393, 239] on span at bounding box center [384, 239] width 61 height 16
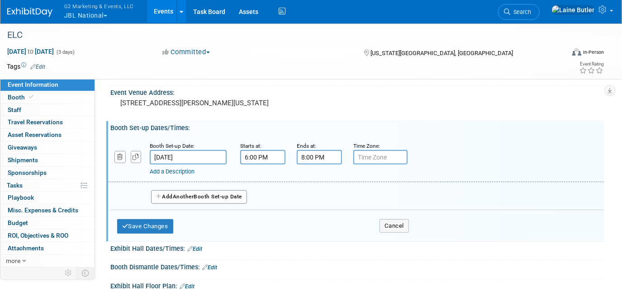
click at [196, 198] on button "Add Another Booth Set-up Date" at bounding box center [199, 198] width 96 height 14
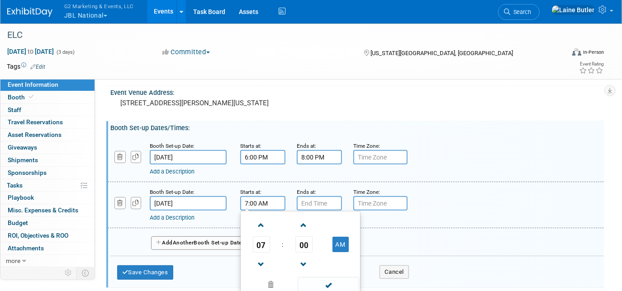
click at [261, 196] on input "7:00 AM" at bounding box center [262, 203] width 45 height 14
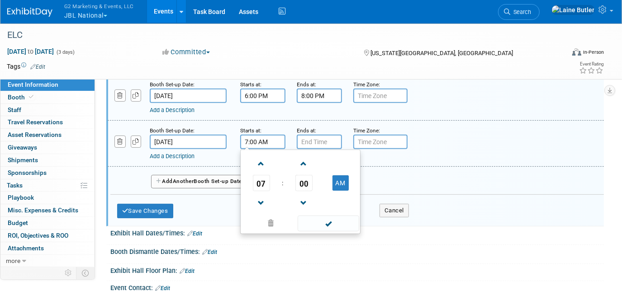
click at [259, 178] on span "07" at bounding box center [261, 183] width 17 height 16
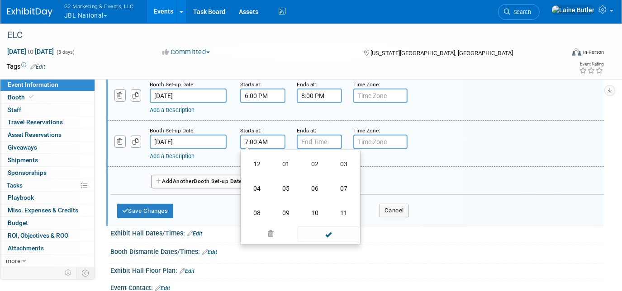
click at [312, 185] on td "06" at bounding box center [315, 189] width 29 height 24
type input "6:00 AM"
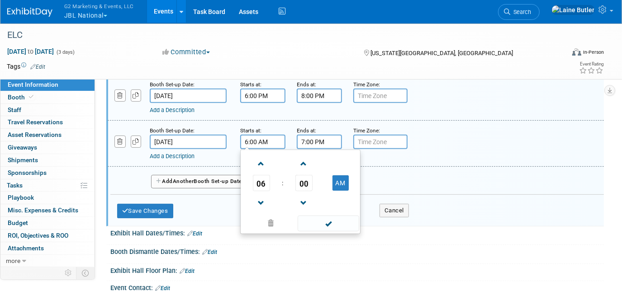
click at [312, 140] on input "7:00 PM" at bounding box center [319, 142] width 45 height 14
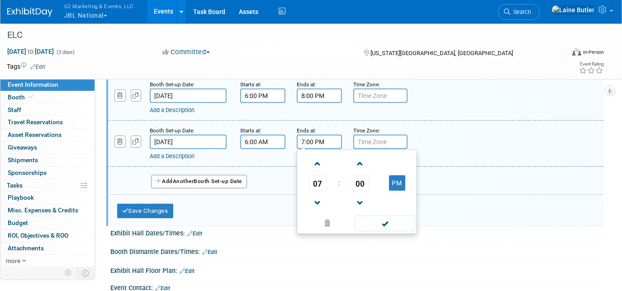
click at [320, 178] on span "07" at bounding box center [318, 183] width 17 height 16
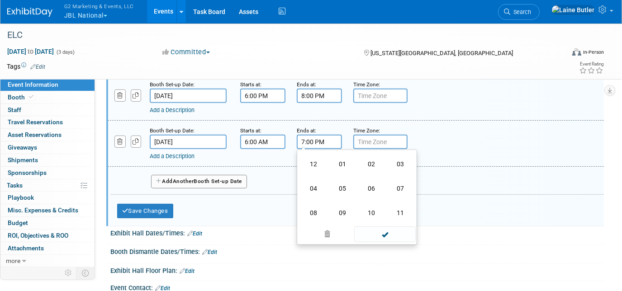
click at [365, 187] on td "06" at bounding box center [371, 189] width 29 height 24
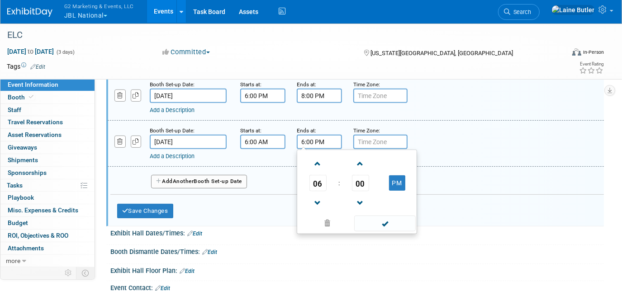
click at [358, 180] on span "00" at bounding box center [360, 183] width 17 height 16
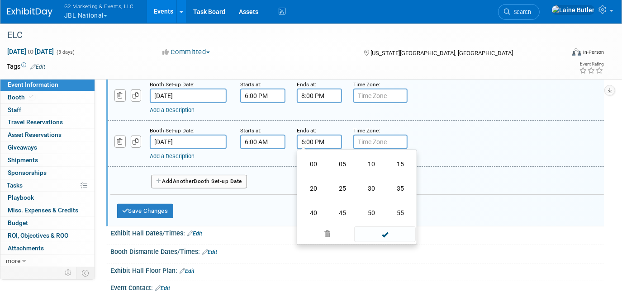
click at [337, 207] on td "45" at bounding box center [342, 213] width 29 height 24
type input "6:45 PM"
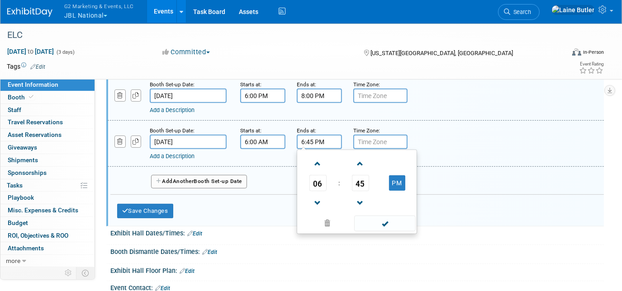
click at [384, 219] on span at bounding box center [384, 224] width 61 height 16
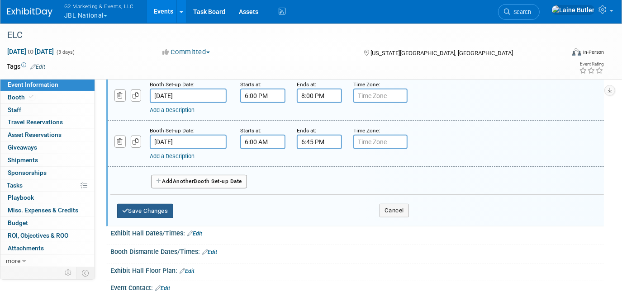
click at [164, 209] on button "Save Changes" at bounding box center [145, 211] width 56 height 14
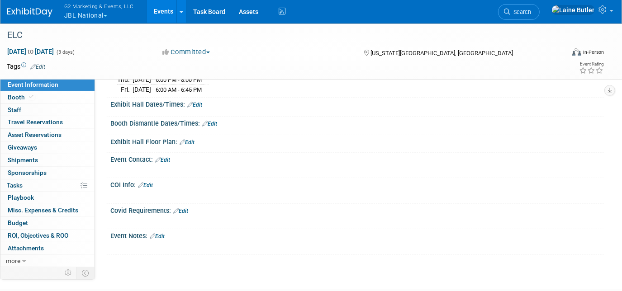
click at [194, 103] on link "Edit" at bounding box center [194, 105] width 15 height 6
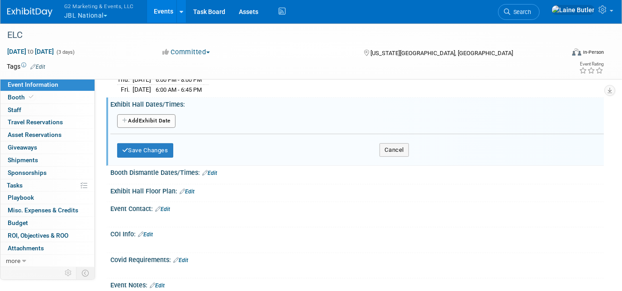
click at [150, 115] on button "Add Another Exhibit Date" at bounding box center [146, 122] width 58 height 14
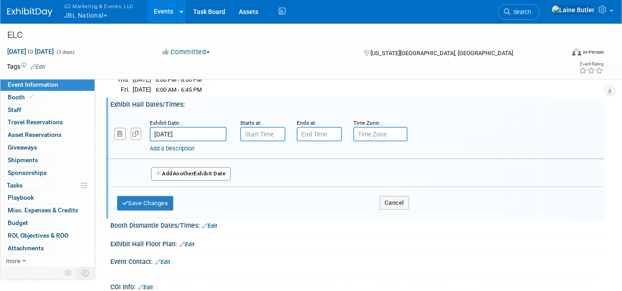
type input "7:00 AM"
click at [263, 132] on input "7:00 AM" at bounding box center [262, 134] width 45 height 14
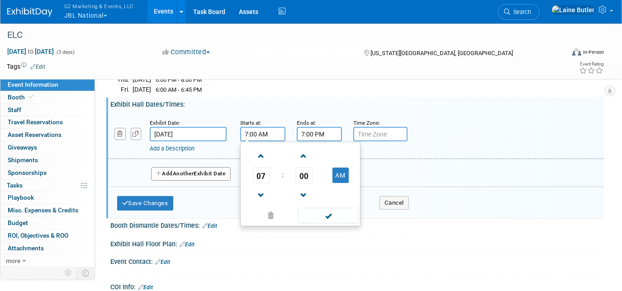
click at [319, 127] on input "7:00 PM" at bounding box center [319, 134] width 45 height 14
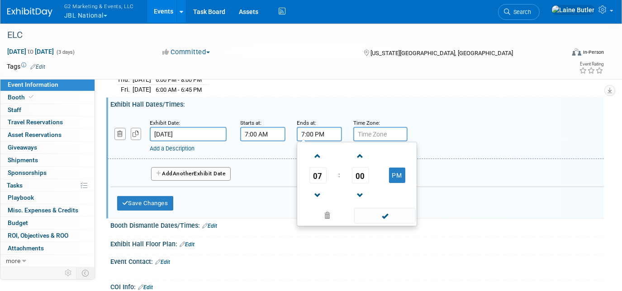
click at [319, 175] on span "07" at bounding box center [318, 175] width 17 height 16
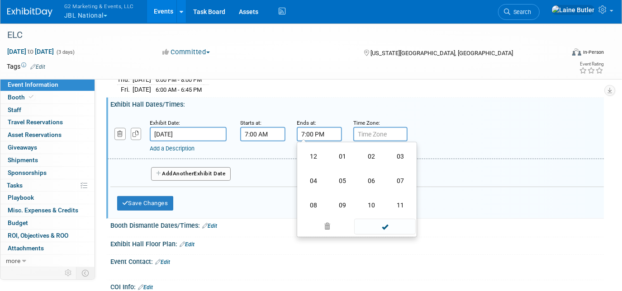
click at [406, 155] on td "03" at bounding box center [400, 156] width 29 height 24
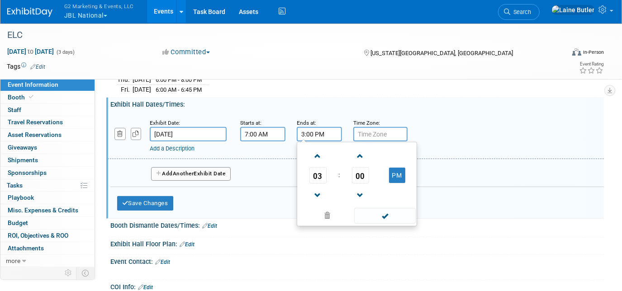
click at [361, 172] on span "00" at bounding box center [360, 175] width 17 height 16
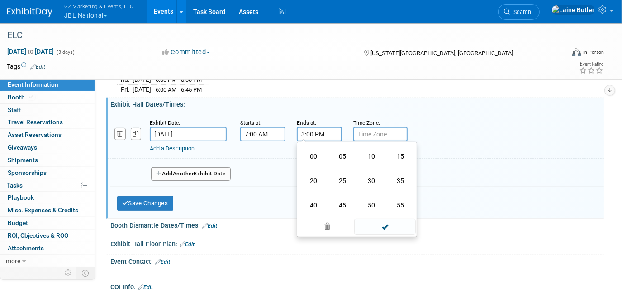
click at [334, 199] on td "45" at bounding box center [342, 205] width 29 height 24
type input "3:45 PM"
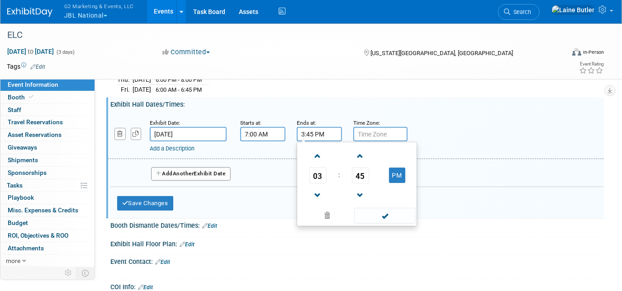
click at [372, 209] on span at bounding box center [384, 216] width 61 height 16
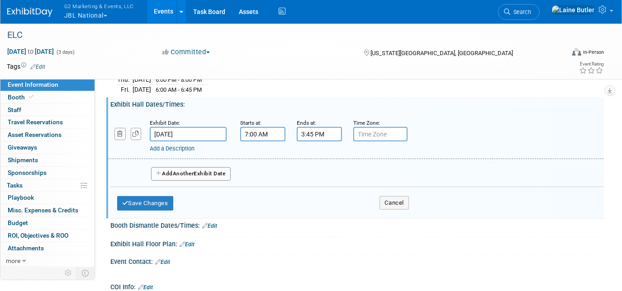
click at [210, 170] on button "Add Another Exhibit Date" at bounding box center [191, 174] width 80 height 14
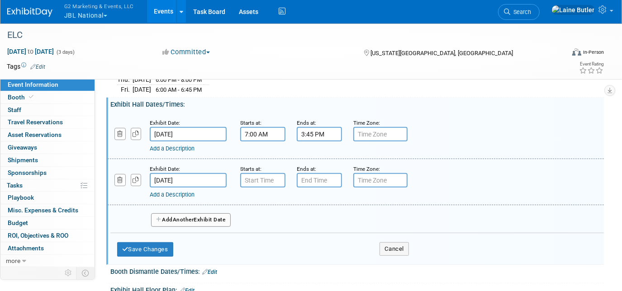
type input "7:00 AM"
click at [250, 174] on input "7:00 AM" at bounding box center [262, 180] width 45 height 14
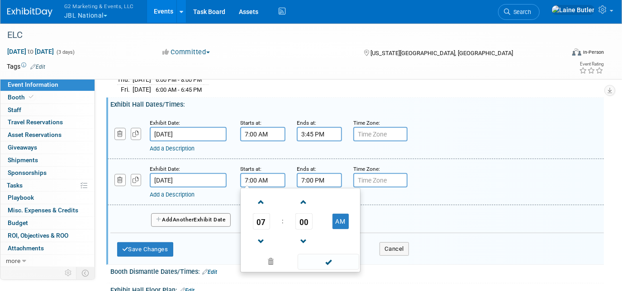
click at [317, 173] on input "7:00 PM" at bounding box center [319, 180] width 45 height 14
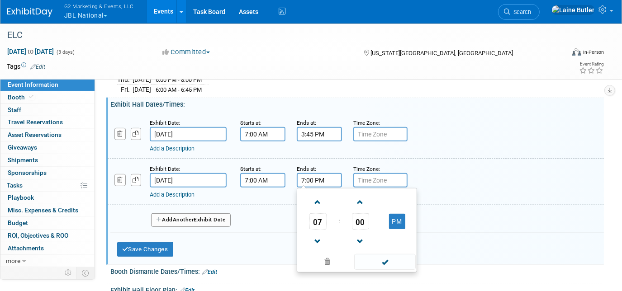
click at [317, 218] on span "07" at bounding box center [318, 222] width 17 height 16
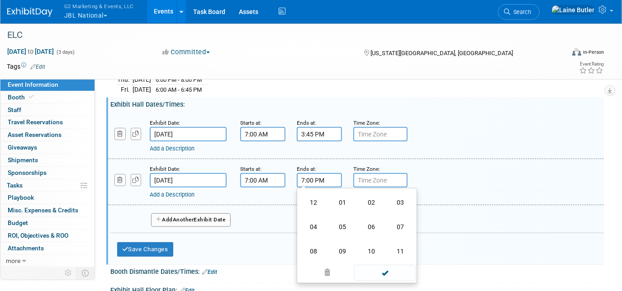
click at [344, 205] on td "01" at bounding box center [342, 203] width 29 height 24
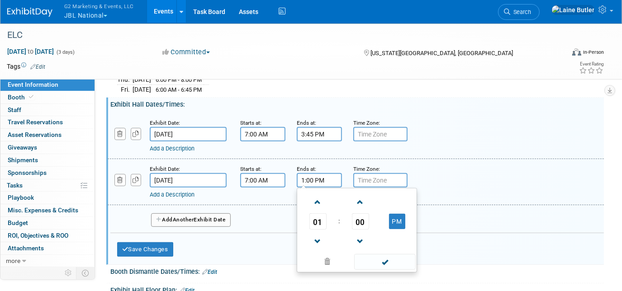
click at [365, 217] on span "00" at bounding box center [360, 222] width 17 height 16
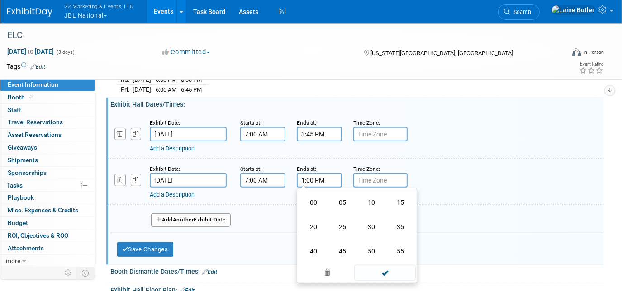
click at [370, 223] on td "30" at bounding box center [371, 227] width 29 height 24
type input "1:30 PM"
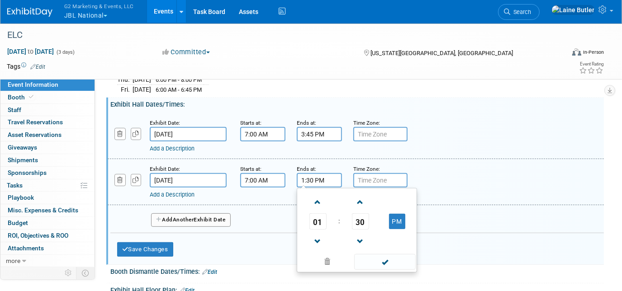
click at [388, 261] on span at bounding box center [384, 262] width 61 height 16
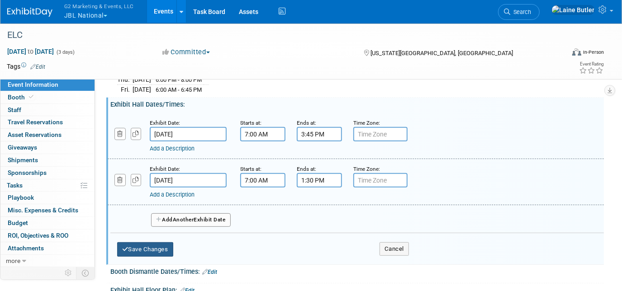
click at [164, 244] on button "Save Changes" at bounding box center [145, 250] width 56 height 14
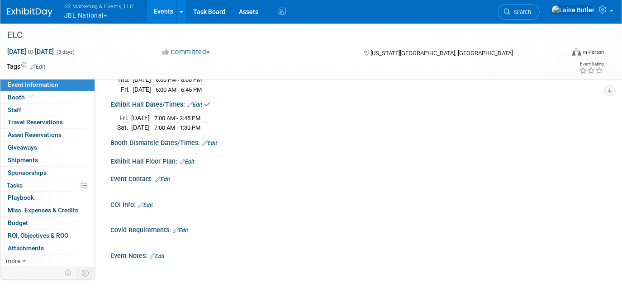
click at [211, 140] on link "Edit" at bounding box center [209, 143] width 15 height 6
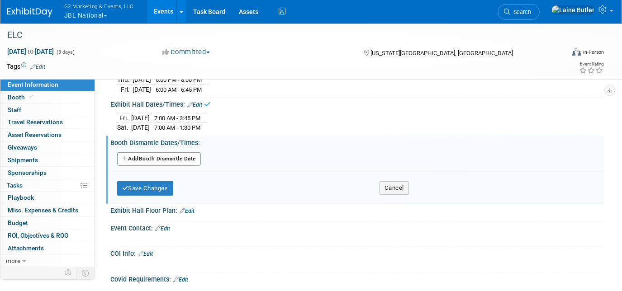
click at [175, 153] on button "Add Another Booth Dismantle Date" at bounding box center [159, 160] width 84 height 14
select select "9"
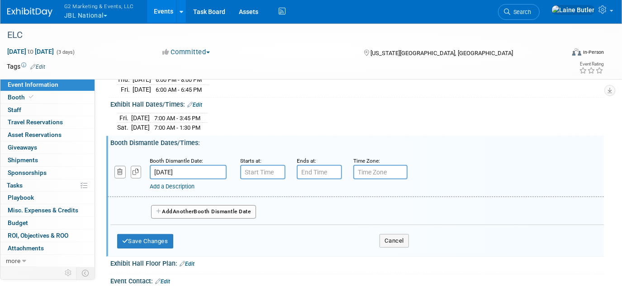
click at [192, 165] on input "[DATE]" at bounding box center [188, 172] width 77 height 14
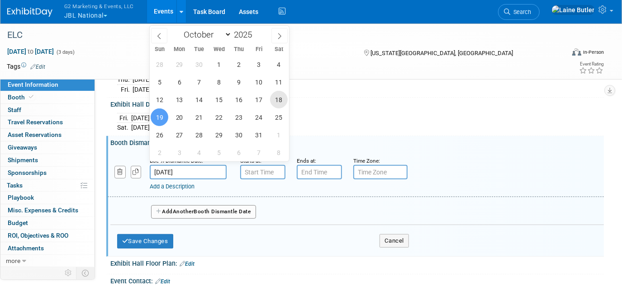
click at [281, 99] on span "18" at bounding box center [279, 100] width 18 height 18
type input "[DATE]"
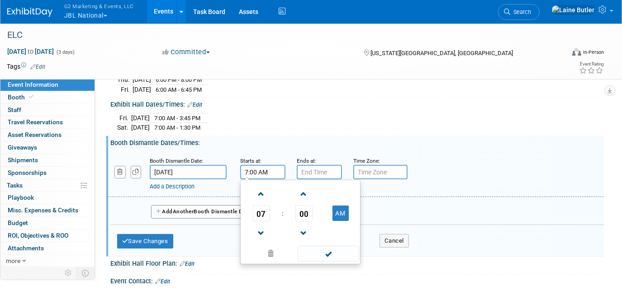
click at [269, 165] on input "7:00 AM" at bounding box center [262, 172] width 45 height 14
click at [261, 198] on link at bounding box center [261, 193] width 17 height 23
click at [263, 212] on span "08" at bounding box center [261, 213] width 17 height 16
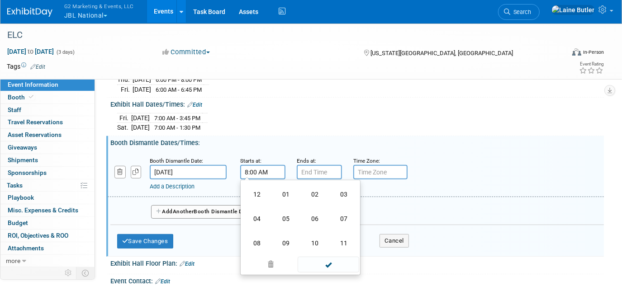
click at [314, 196] on td "02" at bounding box center [315, 194] width 29 height 24
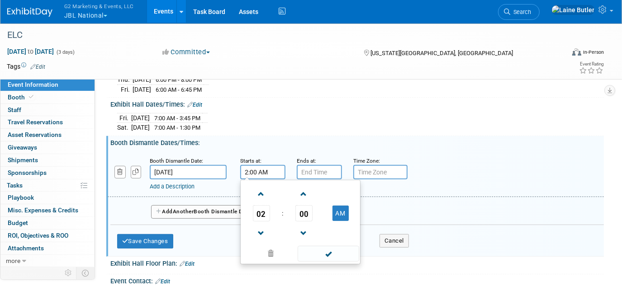
click at [341, 209] on button "AM" at bounding box center [341, 213] width 16 height 15
type input "2:00 PM"
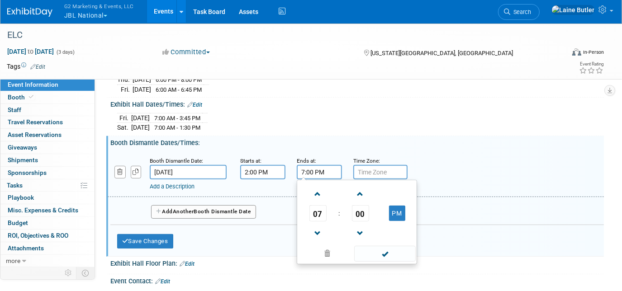
click at [325, 167] on input "7:00 PM" at bounding box center [319, 172] width 45 height 14
click at [320, 209] on span "07" at bounding box center [318, 213] width 17 height 16
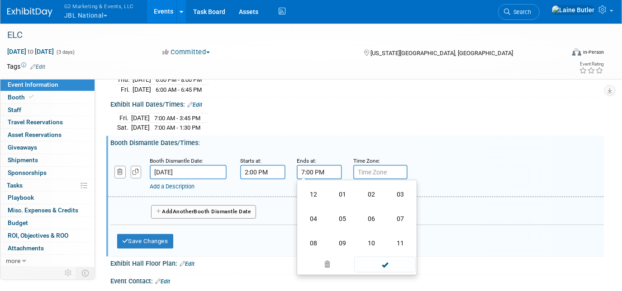
click at [320, 212] on td "04" at bounding box center [313, 219] width 29 height 24
type input "4:00 PM"
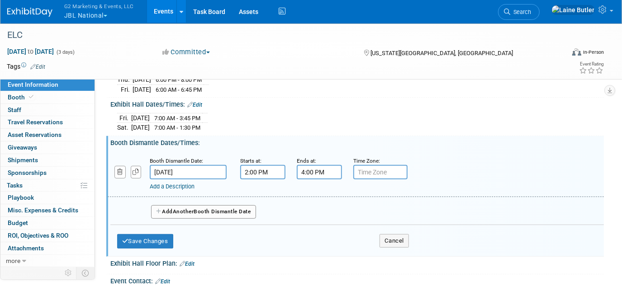
click at [391, 267] on div "Exhibit Hall Floor Plan: Edit" at bounding box center [355, 266] width 498 height 18
click at [129, 235] on button "Save Changes" at bounding box center [145, 241] width 56 height 14
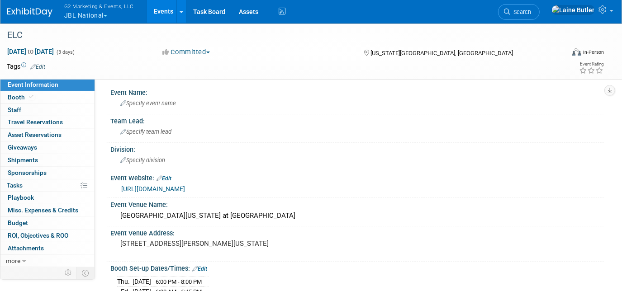
scroll to position [0, 0]
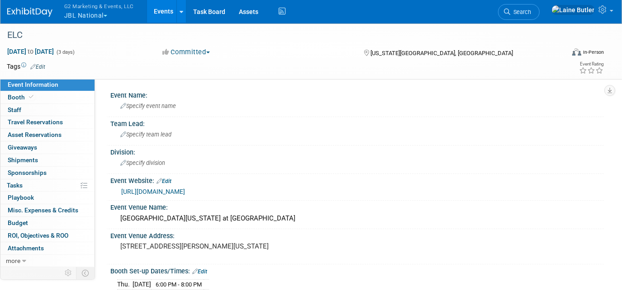
click at [17, 94] on span "Booth" at bounding box center [22, 97] width 28 height 7
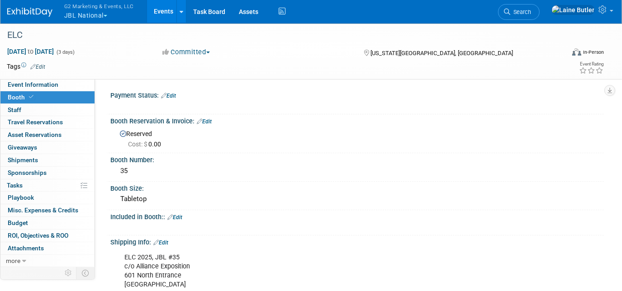
click at [177, 215] on link "Edit" at bounding box center [174, 218] width 15 height 6
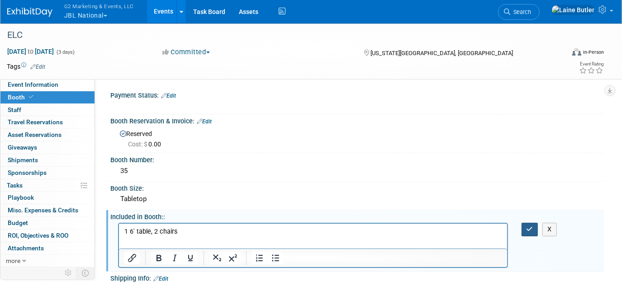
click at [527, 232] on button "button" at bounding box center [530, 229] width 17 height 13
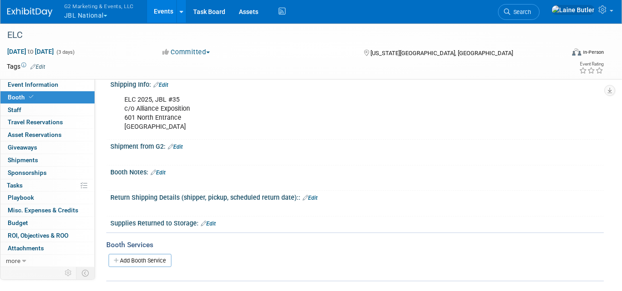
scroll to position [167, 0]
click at [162, 171] on link "Edit" at bounding box center [158, 172] width 15 height 6
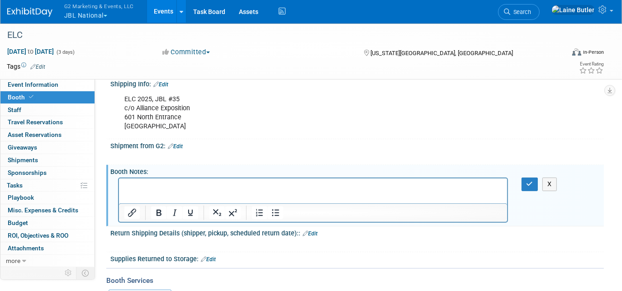
scroll to position [0, 0]
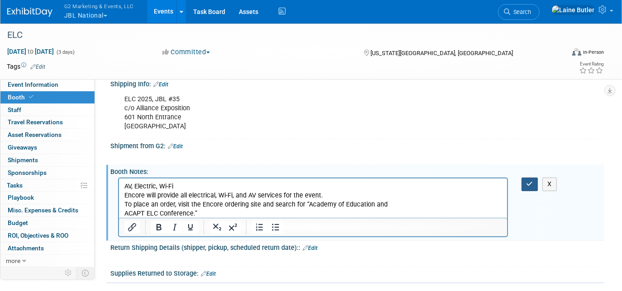
click at [530, 181] on icon "button" at bounding box center [530, 184] width 7 height 6
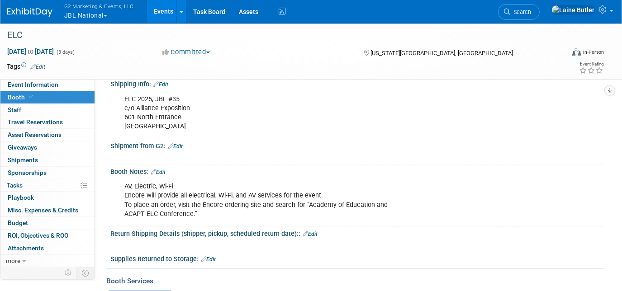
click at [161, 169] on link "Edit" at bounding box center [158, 172] width 15 height 6
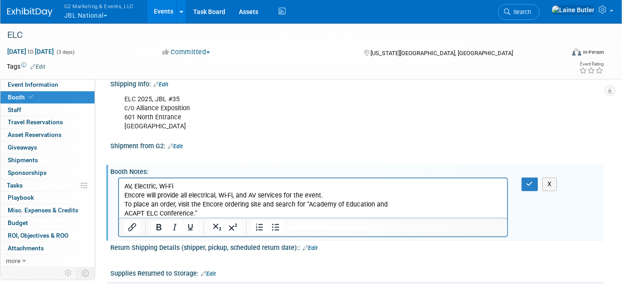
click at [211, 211] on p "AV, Electric, Wi-Fi Encore will provide all electrical, Wi-Fi, and AV services …" at bounding box center [313, 200] width 378 height 36
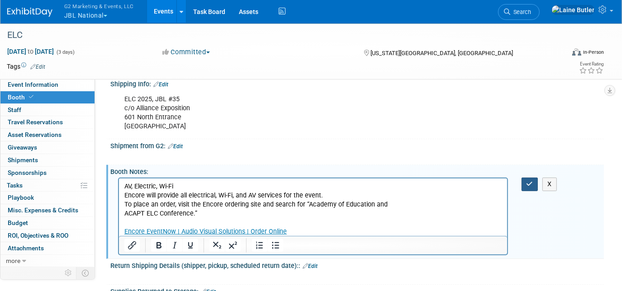
click at [527, 181] on icon "button" at bounding box center [530, 184] width 7 height 6
